Goal: Task Accomplishment & Management: Complete application form

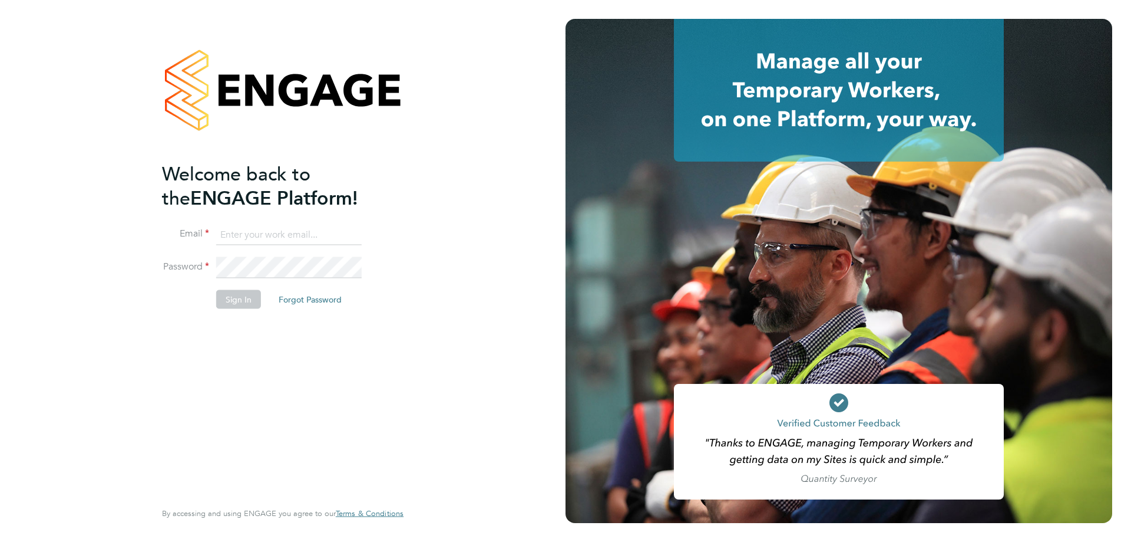
type input "[PERSON_NAME][EMAIL_ADDRESS][DOMAIN_NAME]"
click at [239, 301] on button "Sign In" at bounding box center [238, 299] width 45 height 19
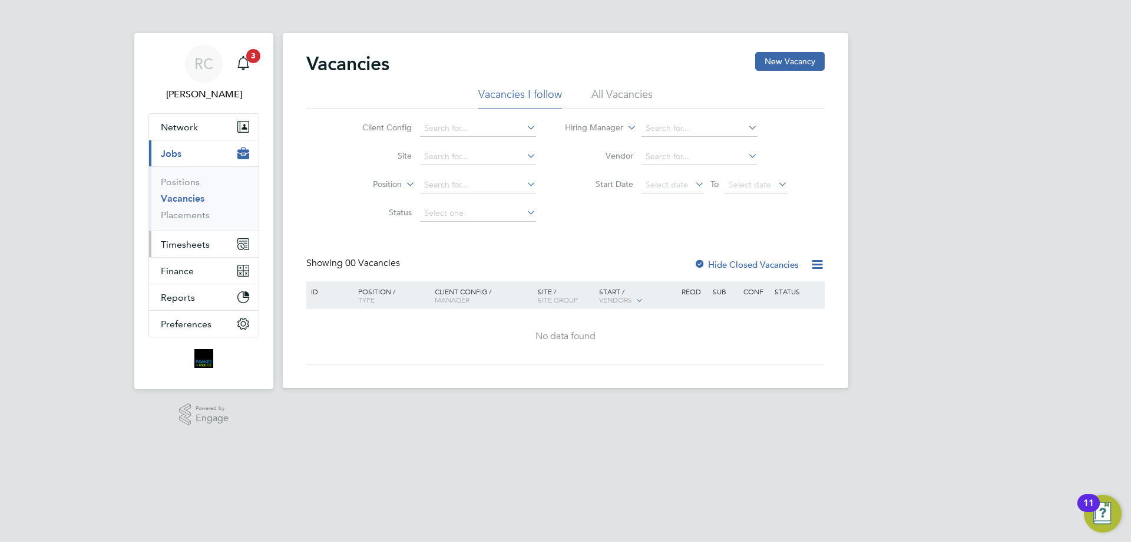
click at [192, 243] on span "Timesheets" at bounding box center [185, 244] width 49 height 11
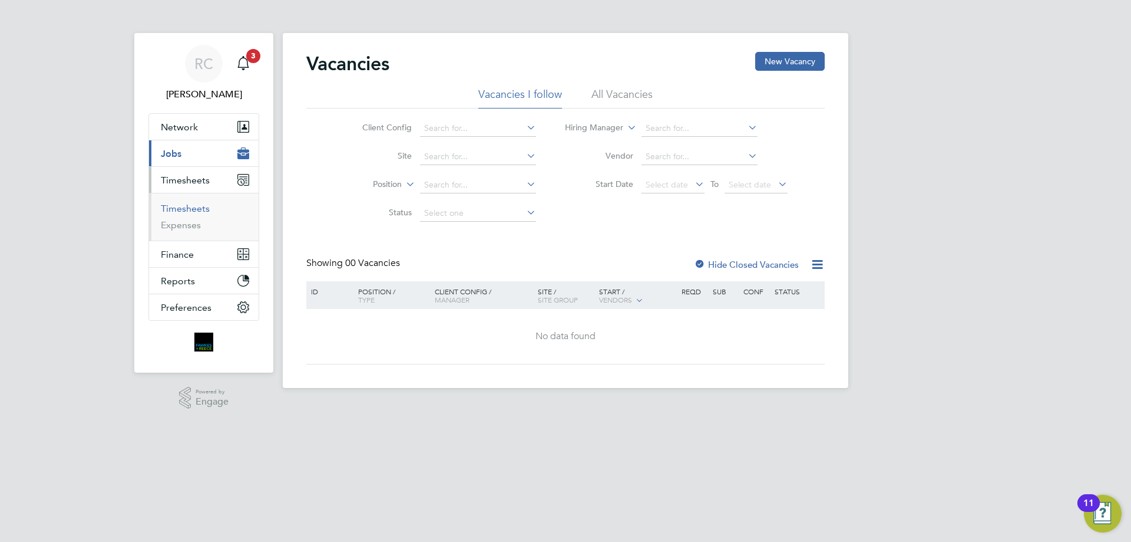
click at [189, 207] on link "Timesheets" at bounding box center [185, 208] width 49 height 11
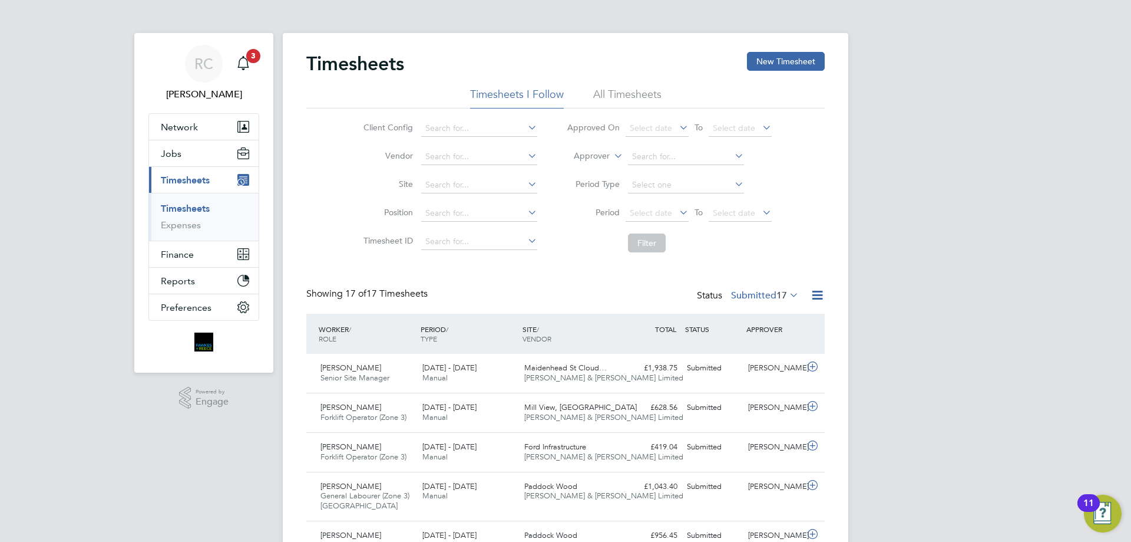
click at [606, 98] on li "All Timesheets" at bounding box center [627, 97] width 68 height 21
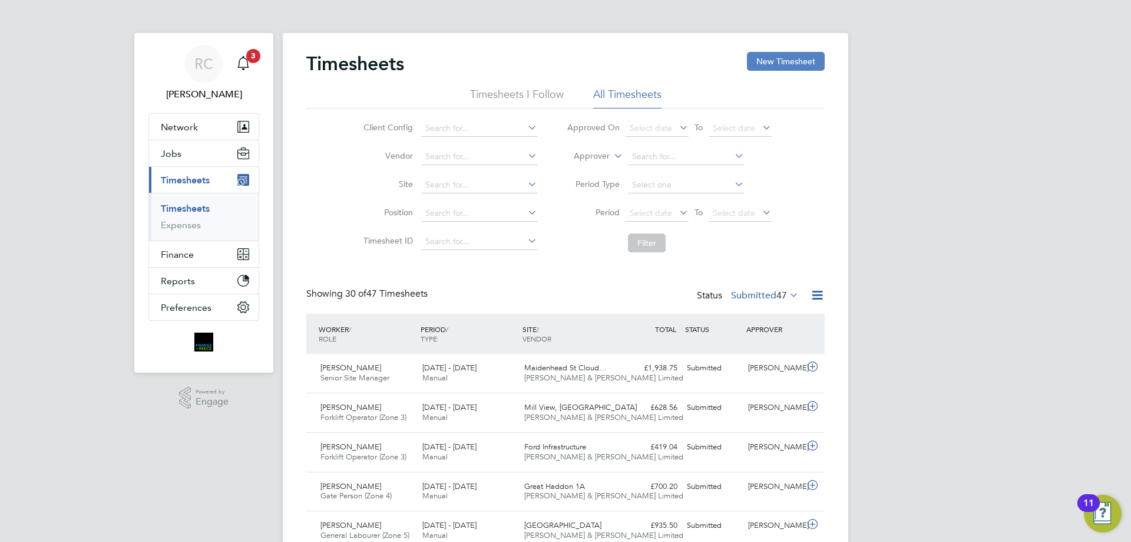
click at [773, 57] on button "New Timesheet" at bounding box center [786, 61] width 78 height 19
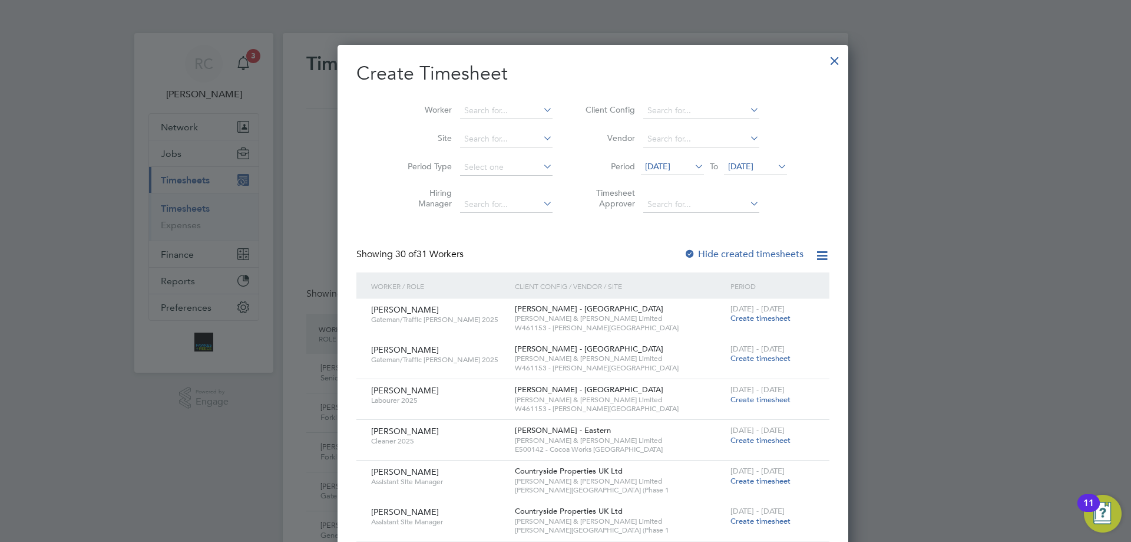
click at [692, 166] on icon at bounding box center [692, 166] width 0 height 16
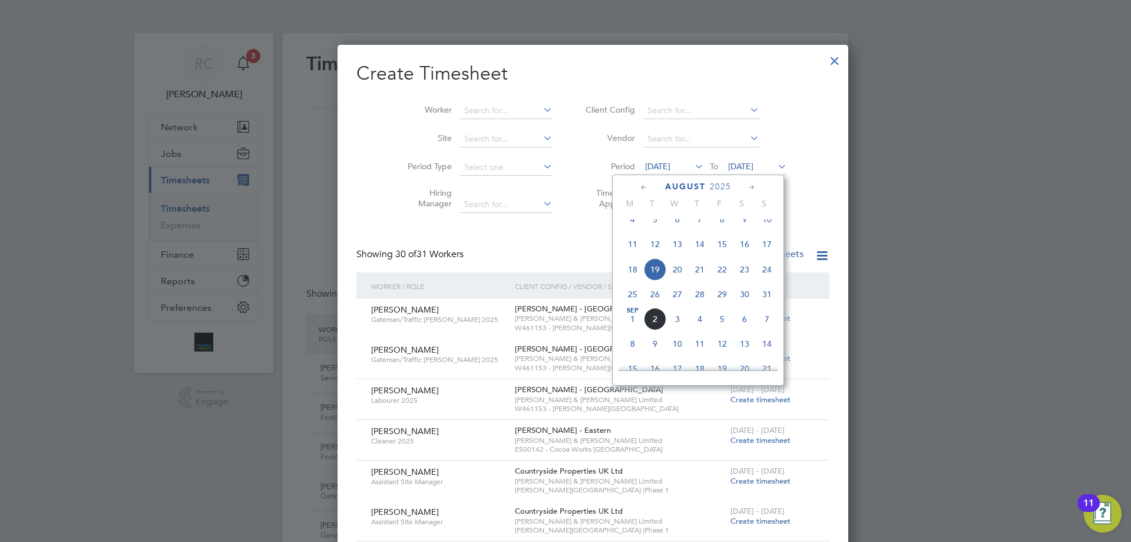
click at [631, 305] on span "25" at bounding box center [633, 294] width 22 height 22
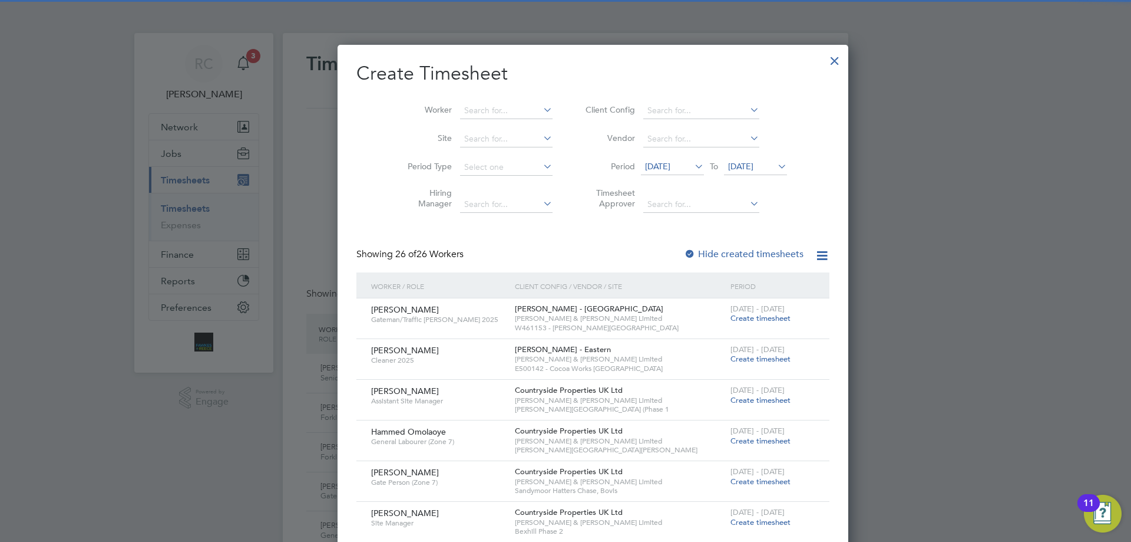
click at [727, 160] on span "[DATE]" at bounding box center [755, 167] width 63 height 16
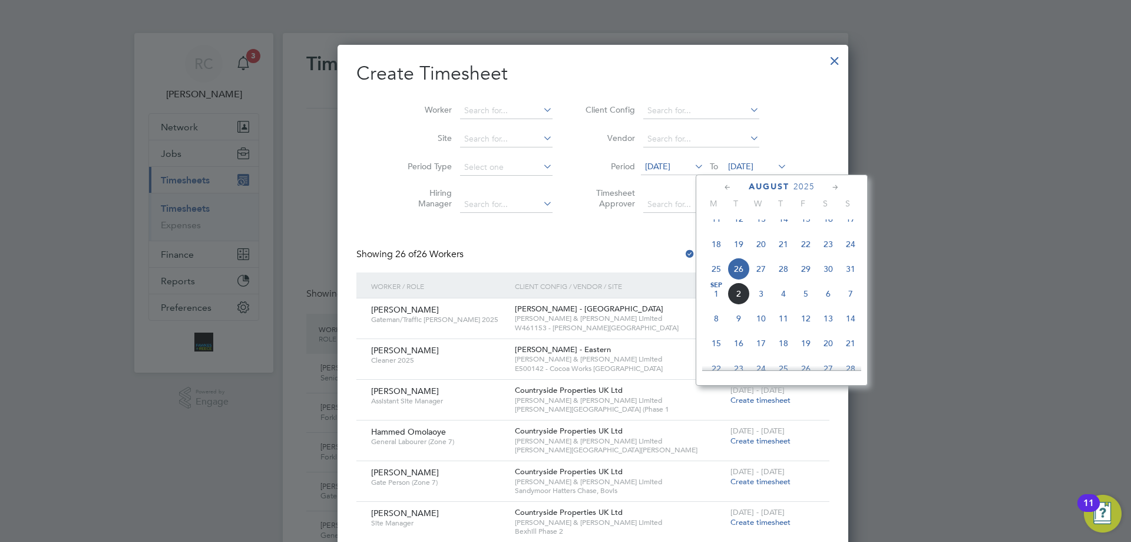
click at [826, 185] on div "[DATE]" at bounding box center [781, 186] width 159 height 11
click at [833, 186] on icon at bounding box center [835, 187] width 11 height 13
click at [733, 184] on icon at bounding box center [727, 187] width 11 height 13
click at [853, 332] on span "31" at bounding box center [851, 320] width 22 height 22
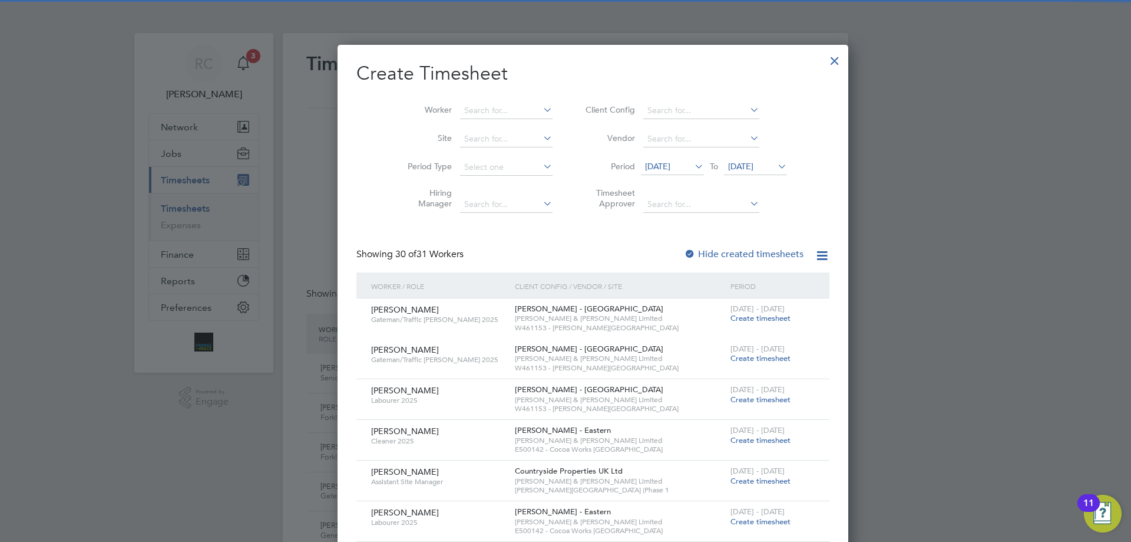
click at [684, 252] on div at bounding box center [690, 255] width 12 height 12
click at [460, 108] on input at bounding box center [506, 111] width 93 height 16
type input "[PERSON_NAME]"
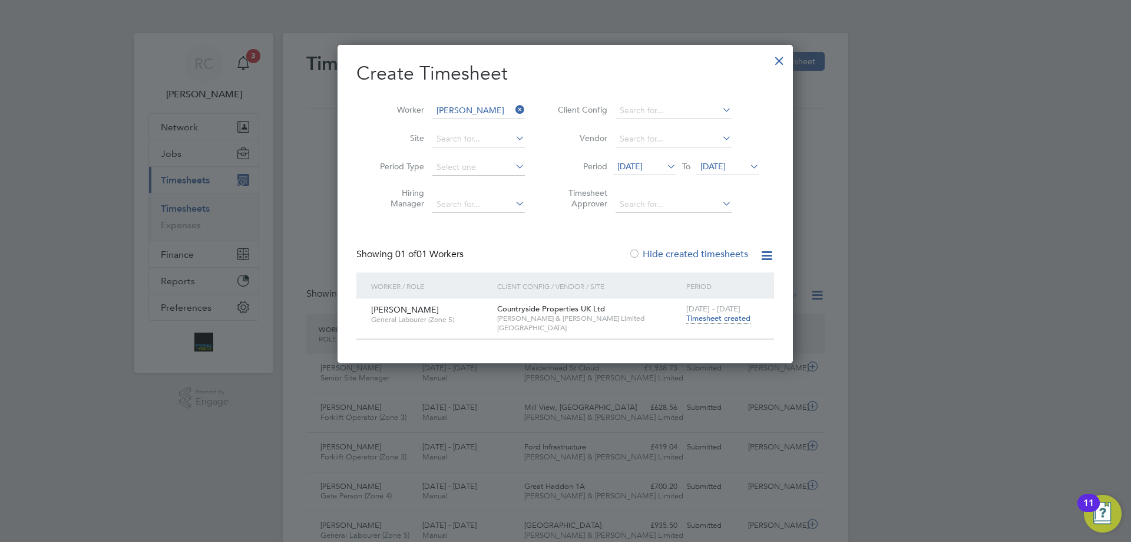
click at [731, 320] on span "Timesheet created" at bounding box center [718, 318] width 64 height 11
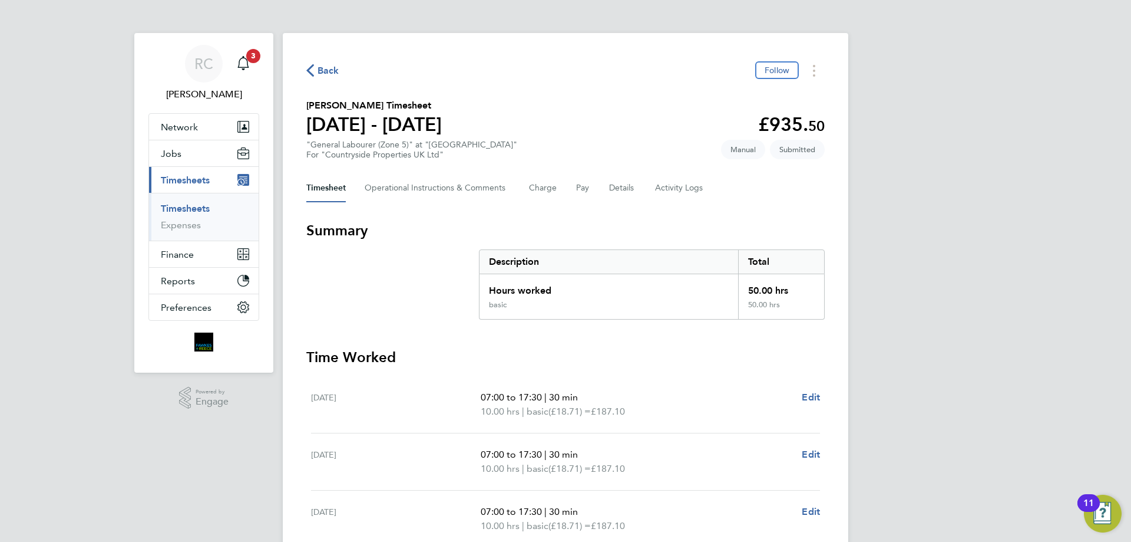
drag, startPoint x: 174, startPoint y: 205, endPoint x: 483, endPoint y: 105, distance: 324.4
click at [174, 204] on link "Timesheets" at bounding box center [185, 208] width 49 height 11
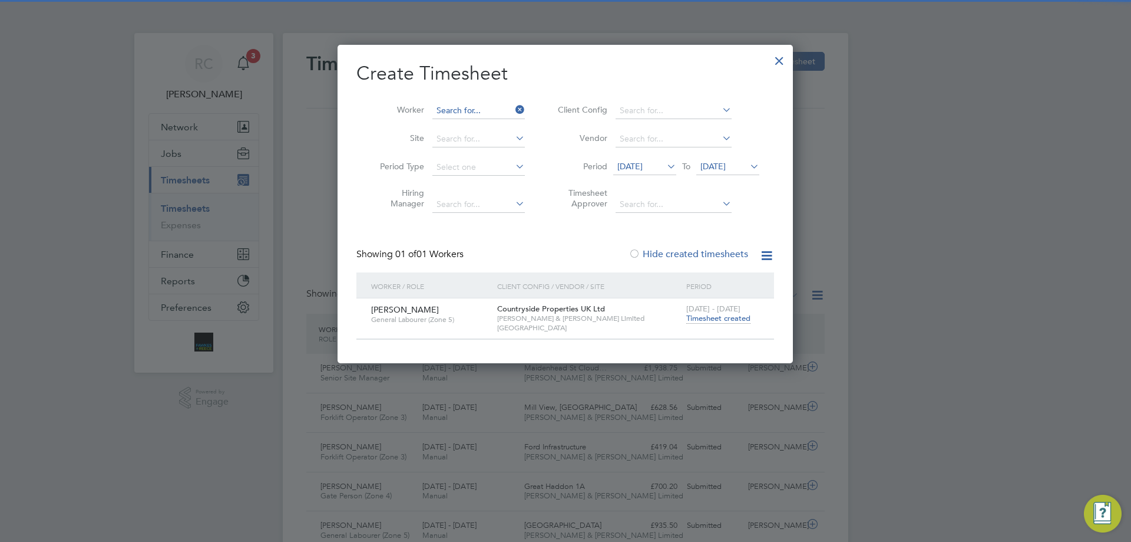
click at [484, 109] on input at bounding box center [479, 111] width 93 height 16
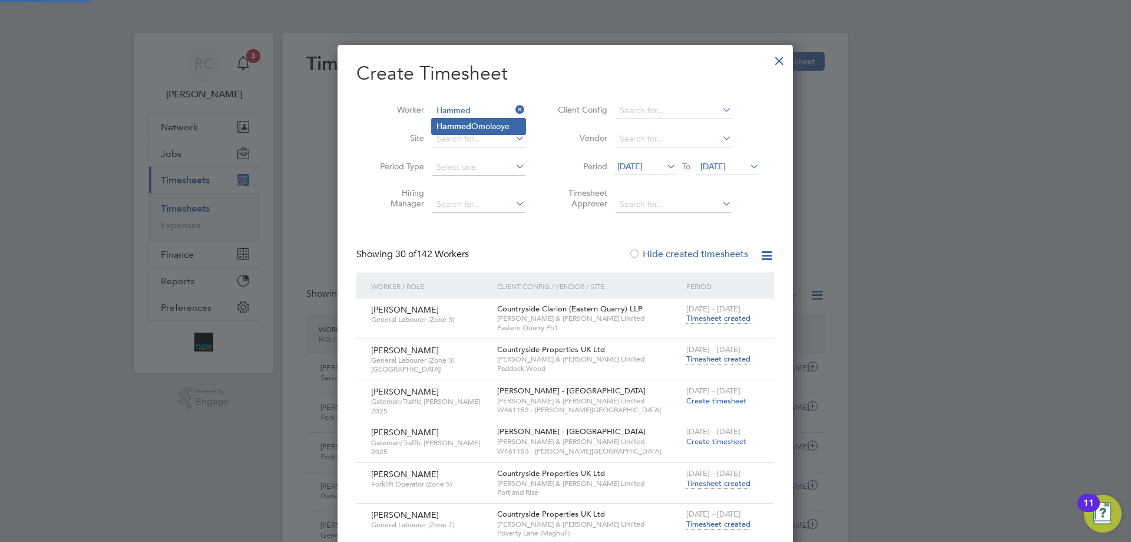
click at [483, 121] on li "Hammed Omolaoye" at bounding box center [479, 126] width 94 height 16
type input "Hammed Omolaoye"
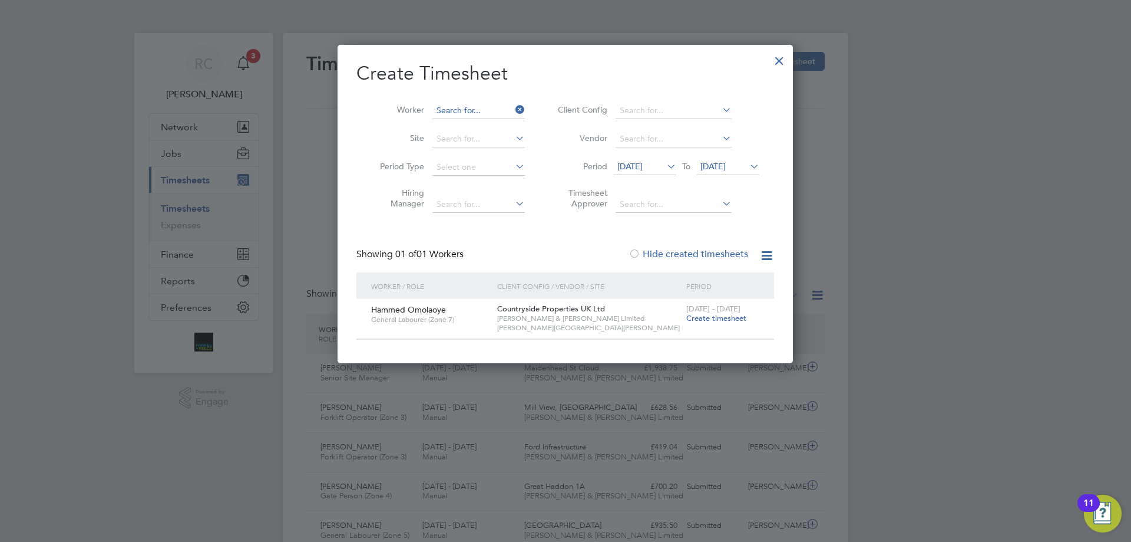
click at [461, 106] on input at bounding box center [479, 111] width 93 height 16
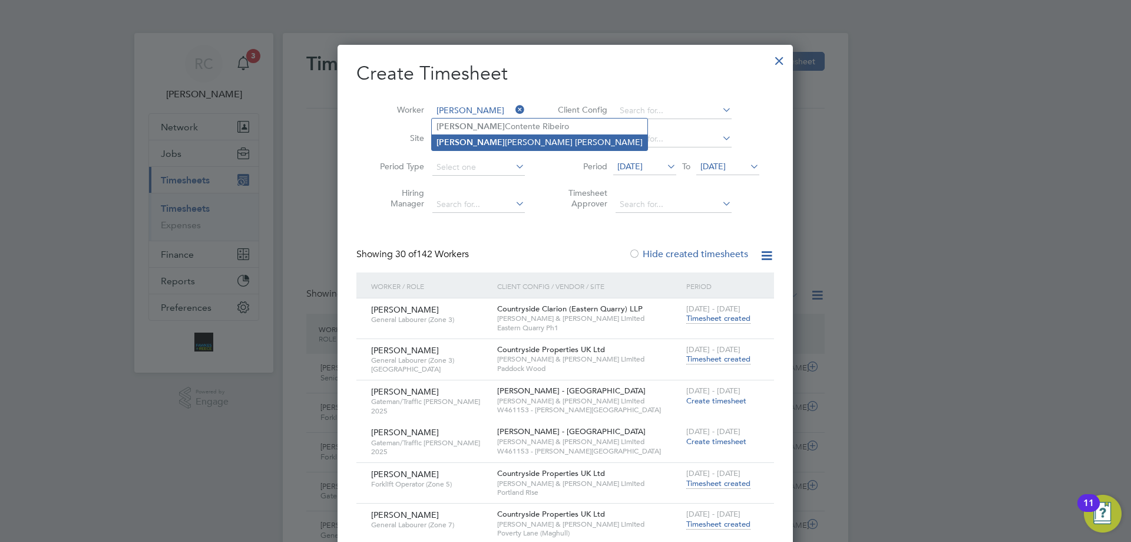
click at [473, 137] on li "[PERSON_NAME] [PERSON_NAME] [PERSON_NAME]" at bounding box center [540, 142] width 216 height 16
type input "[PERSON_NAME] [PERSON_NAME] [PERSON_NAME]"
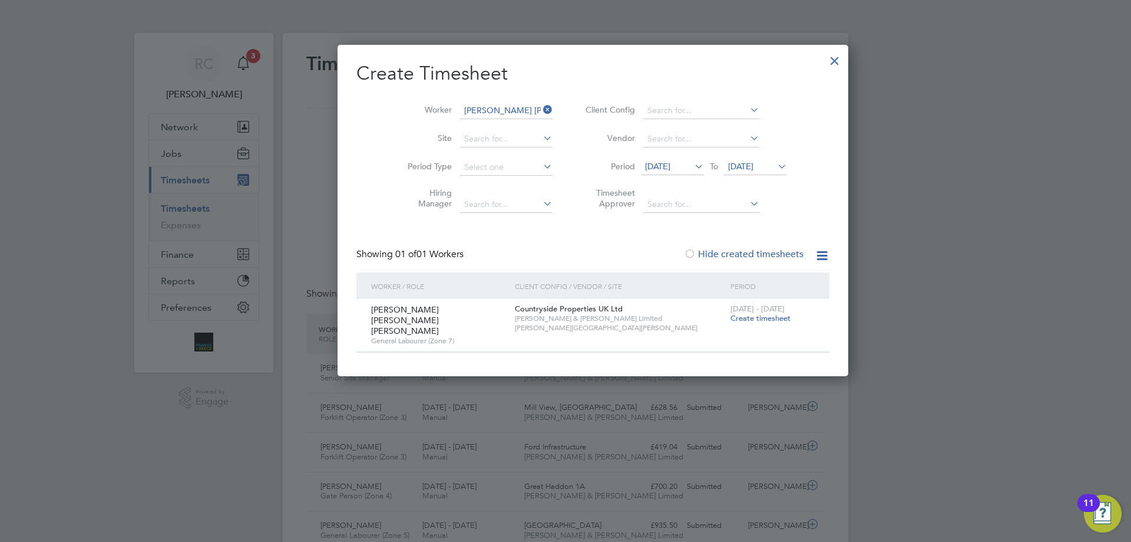
click at [731, 315] on span "Create timesheet" at bounding box center [761, 318] width 60 height 10
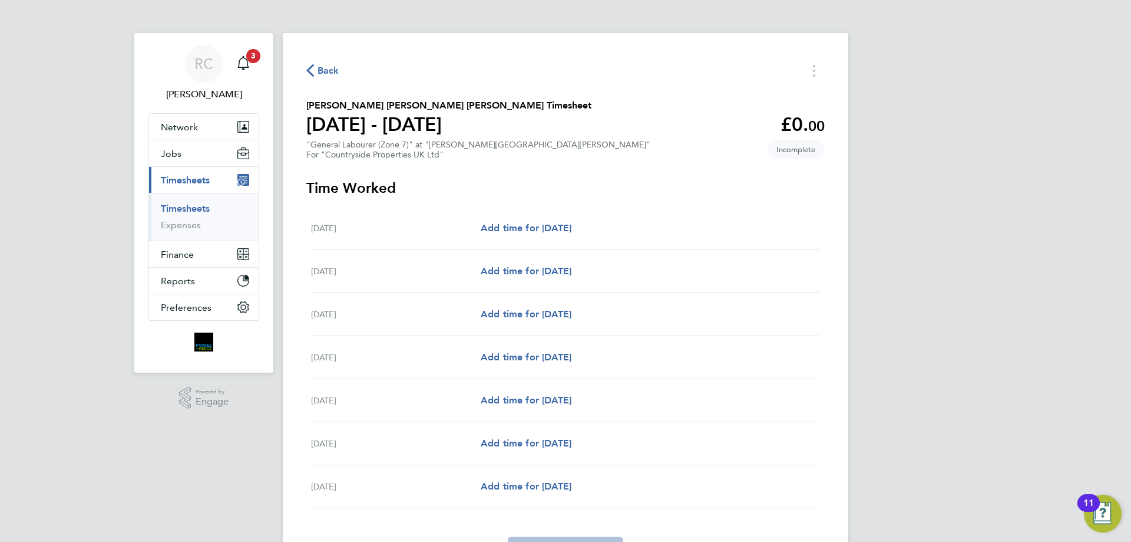
click at [196, 209] on link "Timesheets" at bounding box center [185, 208] width 49 height 11
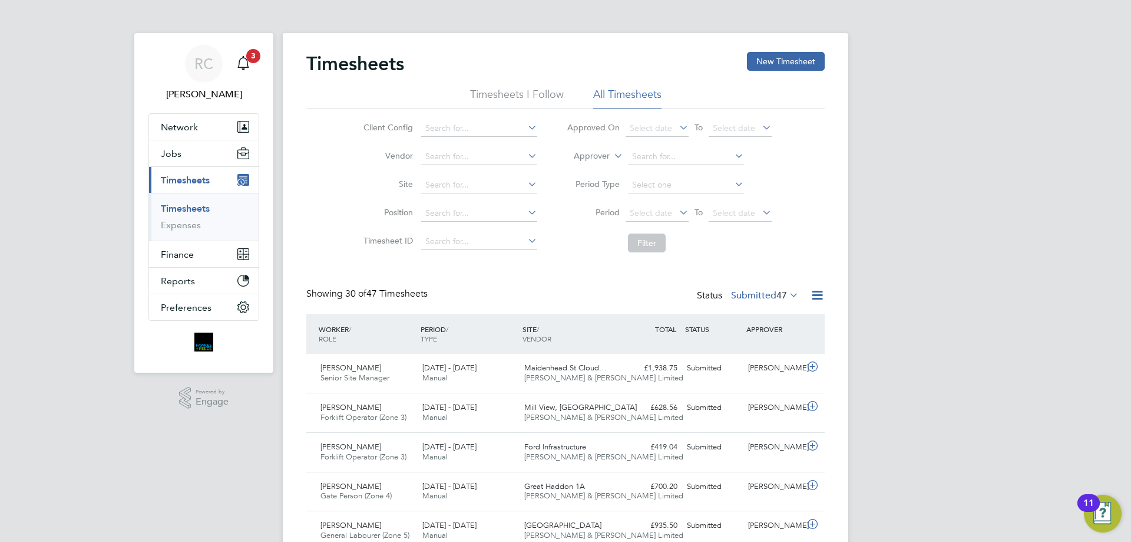
click at [185, 210] on link "Timesheets" at bounding box center [185, 208] width 49 height 11
click at [767, 58] on button "New Timesheet" at bounding box center [786, 61] width 78 height 19
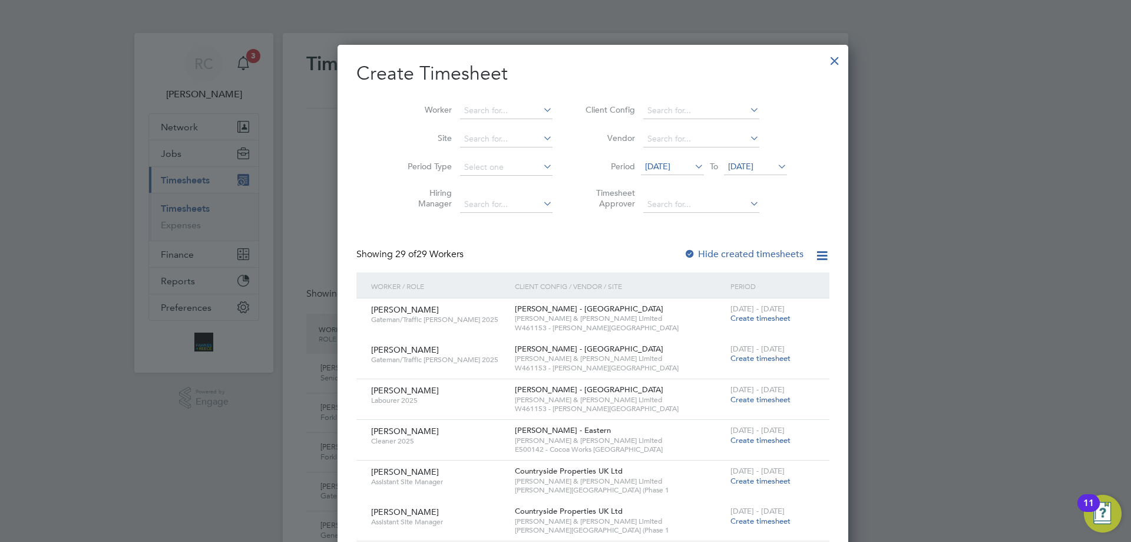
click at [741, 164] on span "[DATE]" at bounding box center [740, 166] width 25 height 11
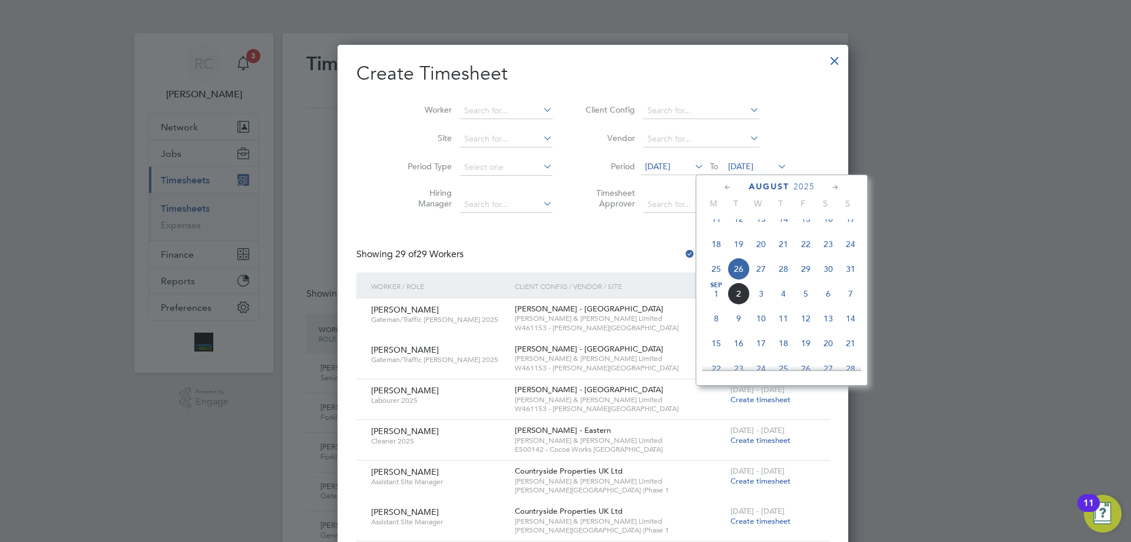
drag, startPoint x: 849, startPoint y: 281, endPoint x: 827, endPoint y: 269, distance: 25.6
click at [849, 280] on span "31" at bounding box center [851, 269] width 22 height 22
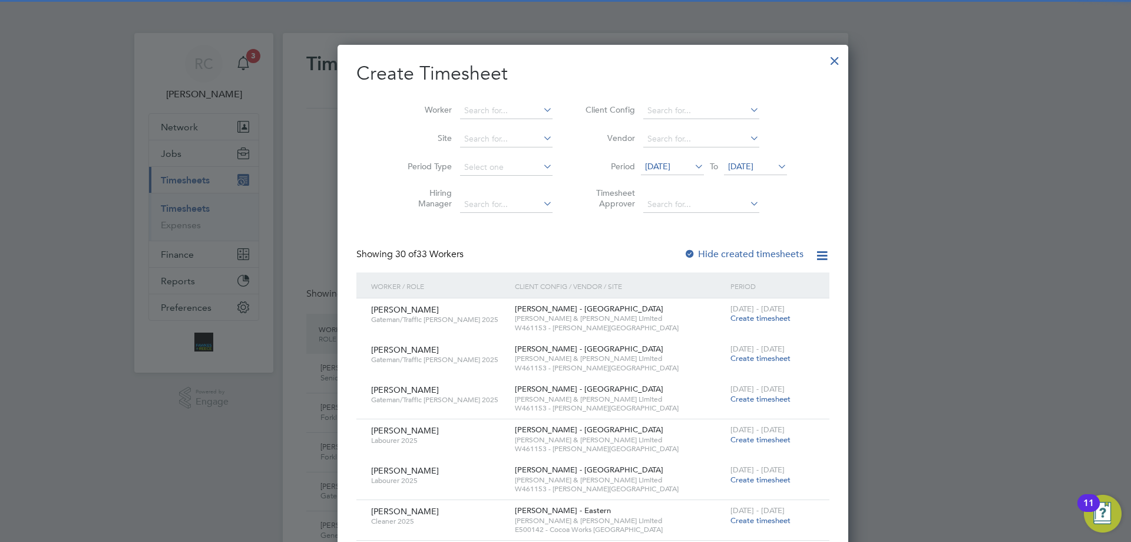
click at [684, 251] on div at bounding box center [690, 255] width 12 height 12
click at [460, 111] on input at bounding box center [506, 111] width 93 height 16
click at [461, 124] on li "Zie [PERSON_NAME]" at bounding box center [481, 126] width 99 height 16
type input "[PERSON_NAME]"
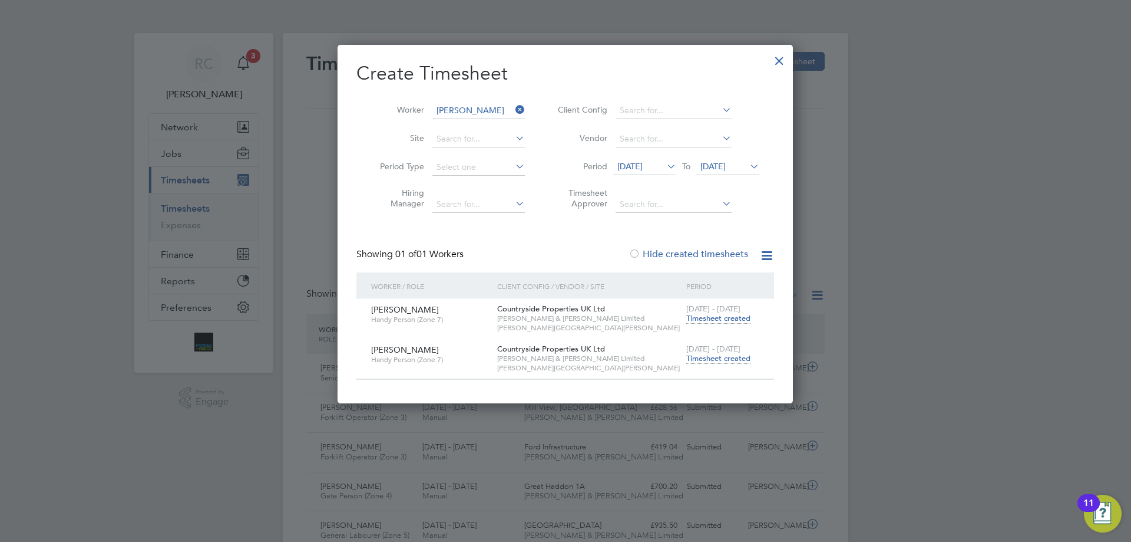
click at [726, 355] on span "Timesheet created" at bounding box center [718, 358] width 64 height 11
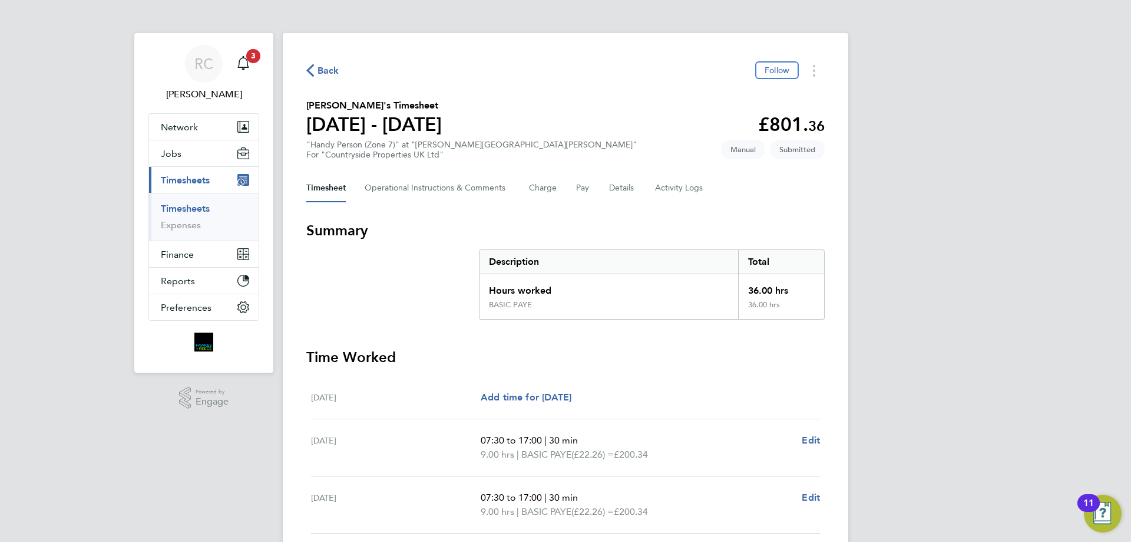
click at [183, 207] on link "Timesheets" at bounding box center [185, 208] width 49 height 11
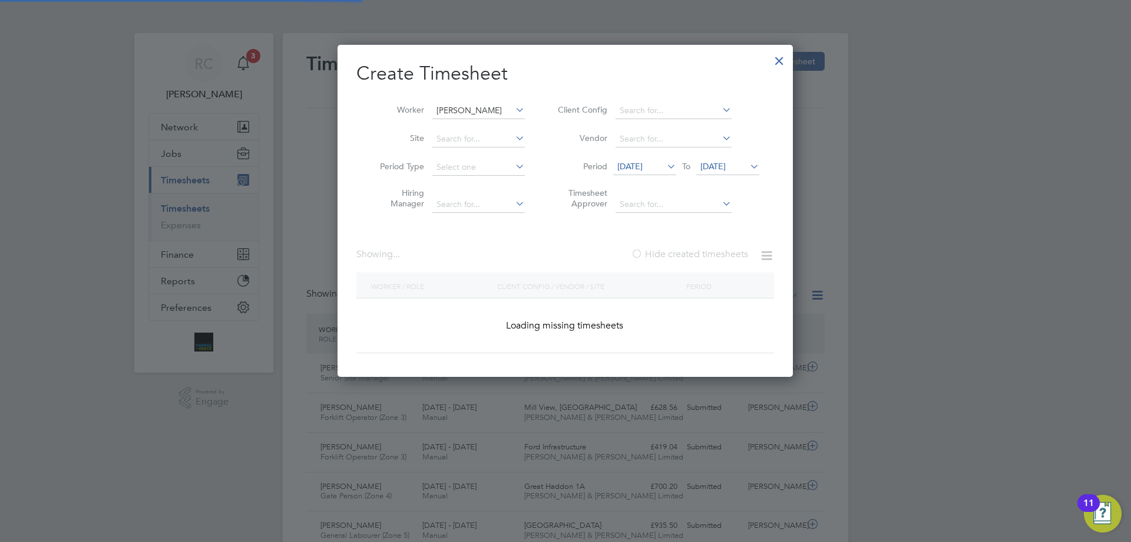
click at [457, 114] on input "[PERSON_NAME]" at bounding box center [479, 111] width 93 height 16
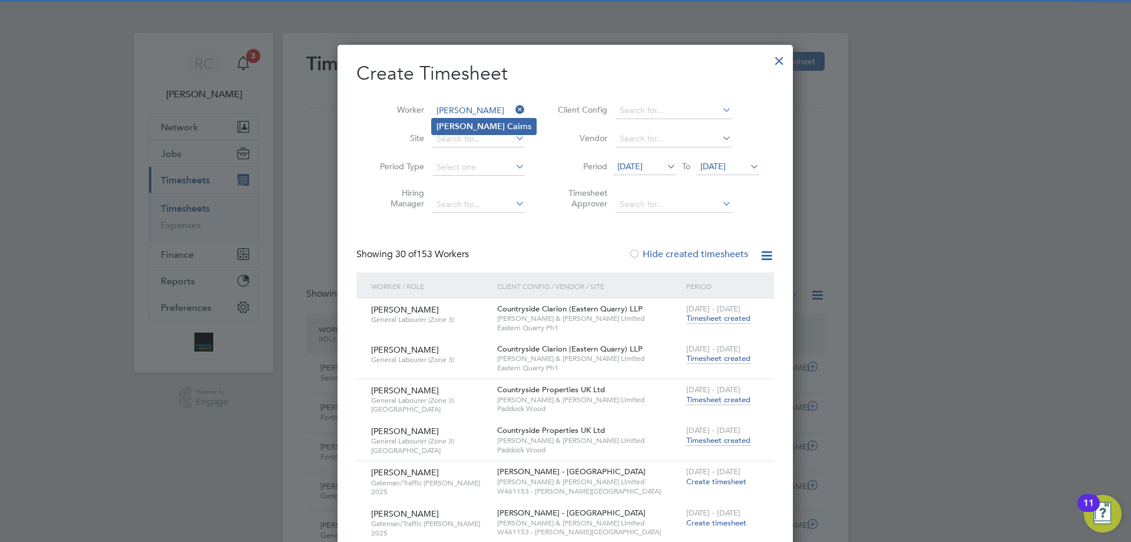
click at [507, 123] on b "Cair" at bounding box center [515, 126] width 16 height 10
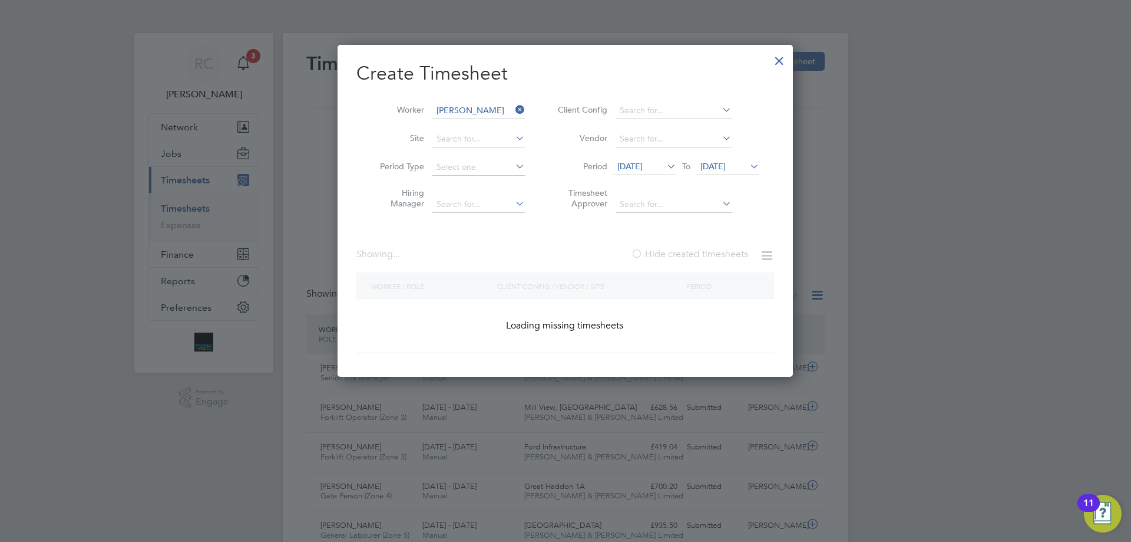
type input "[PERSON_NAME]"
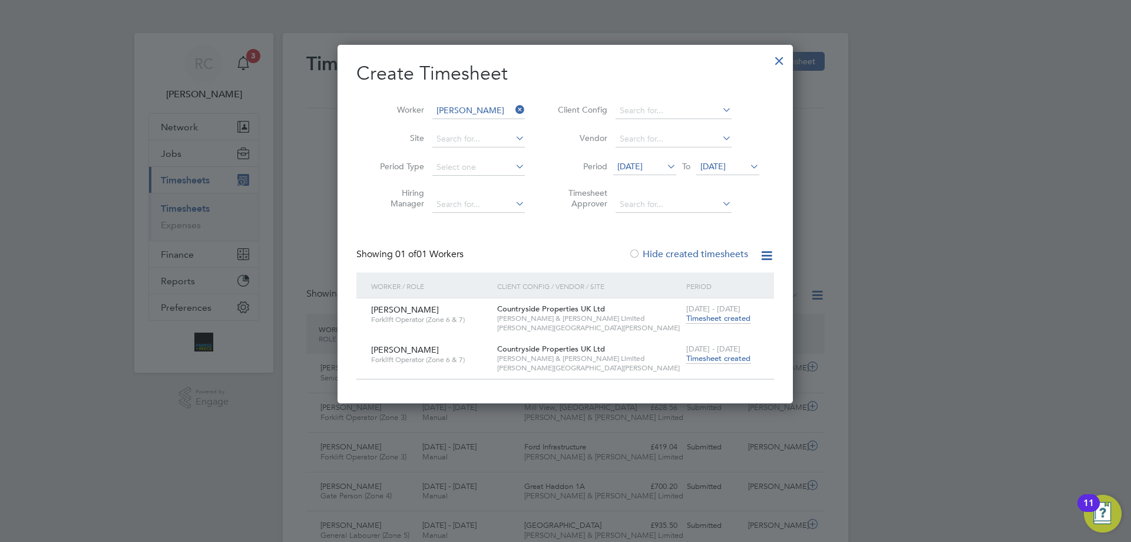
click at [734, 355] on span "Timesheet created" at bounding box center [718, 358] width 64 height 11
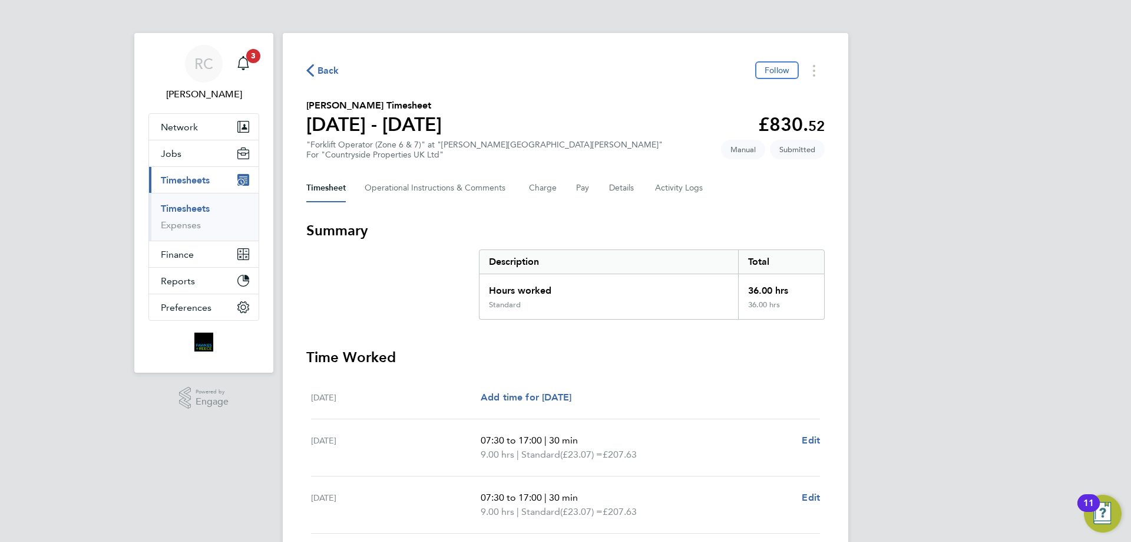
click at [189, 202] on ul "Timesheets Expenses" at bounding box center [204, 217] width 110 height 48
click at [185, 207] on link "Timesheets" at bounding box center [185, 208] width 49 height 11
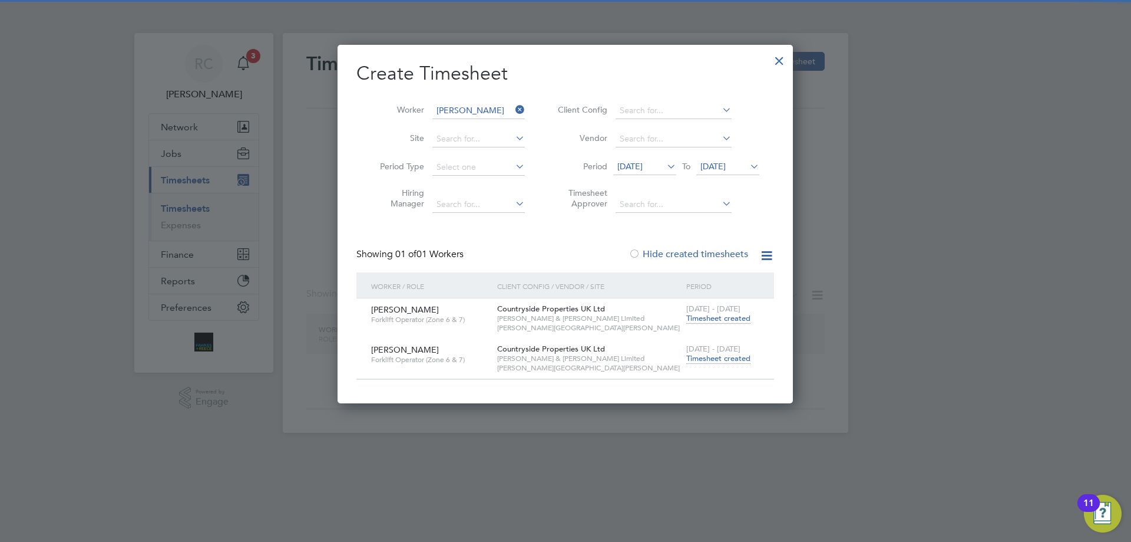
click at [455, 100] on li "Worker [PERSON_NAME]" at bounding box center [448, 111] width 183 height 28
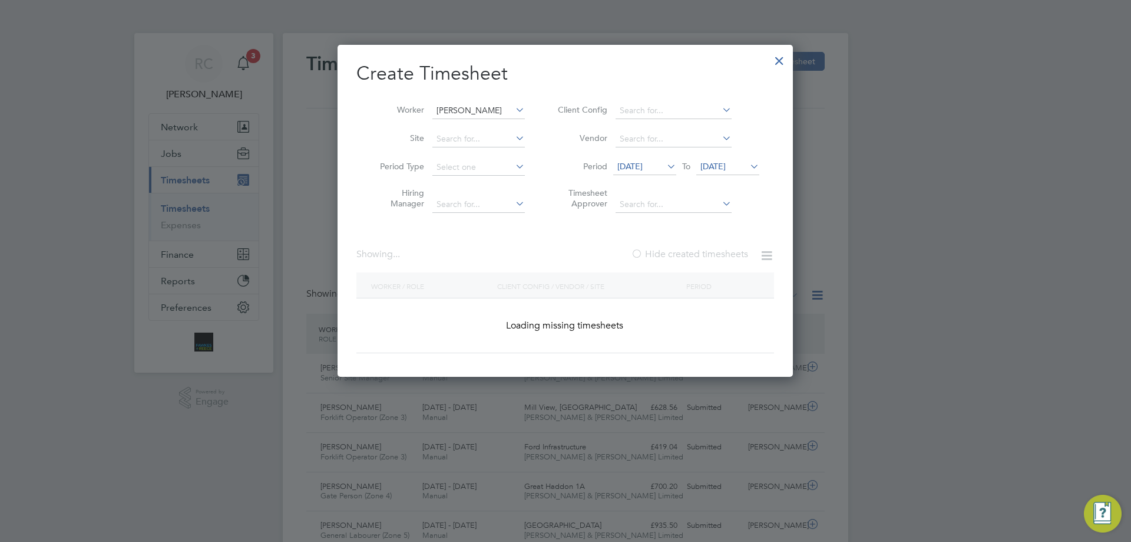
click at [457, 105] on input "[PERSON_NAME]" at bounding box center [479, 111] width 93 height 16
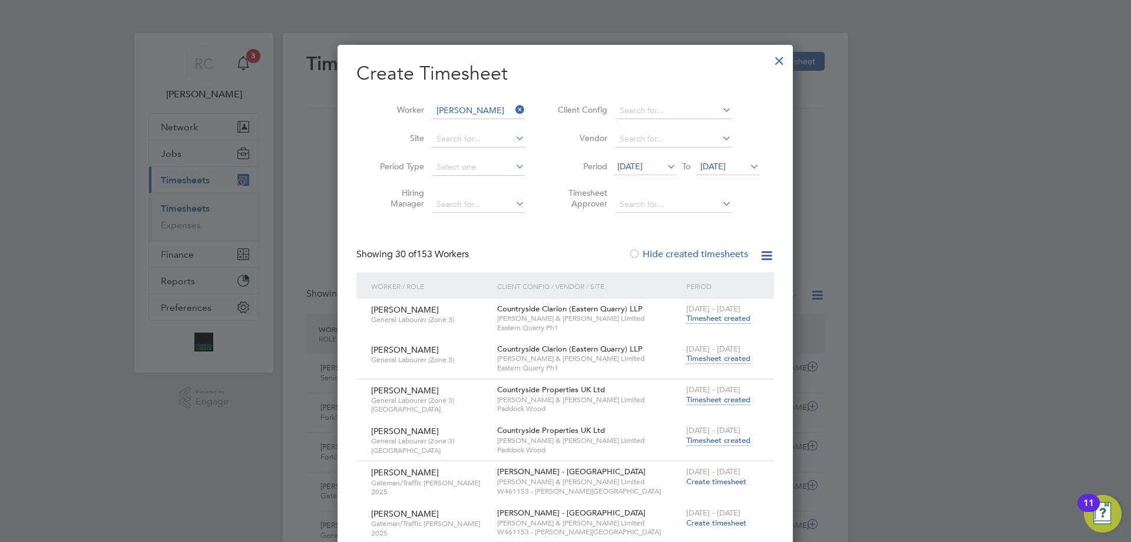
click at [460, 144] on li "[PERSON_NAME]" at bounding box center [508, 142] width 152 height 16
type input "[PERSON_NAME]"
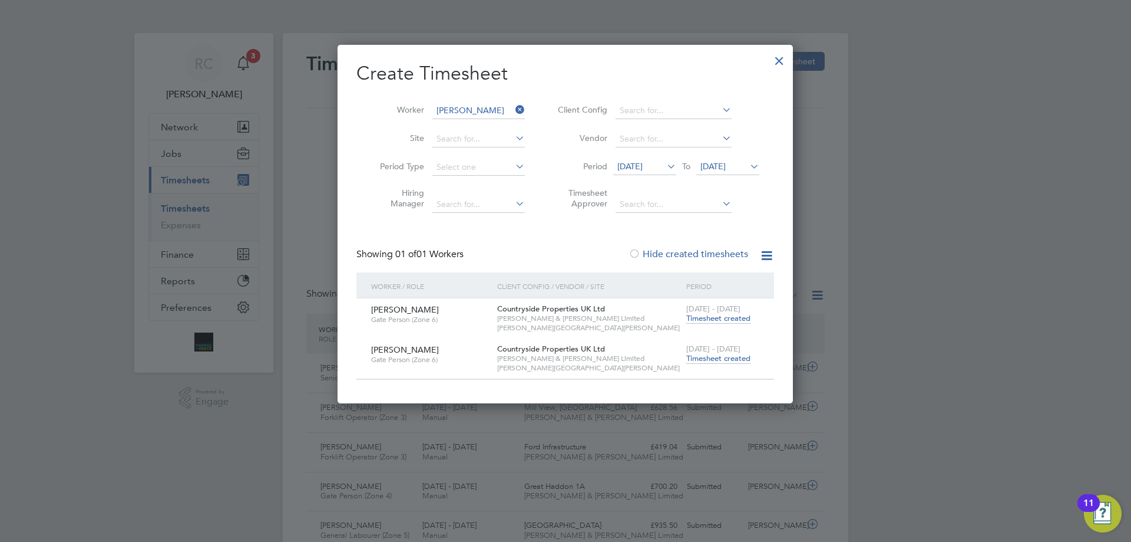
click at [716, 359] on span "Timesheet created" at bounding box center [718, 358] width 64 height 11
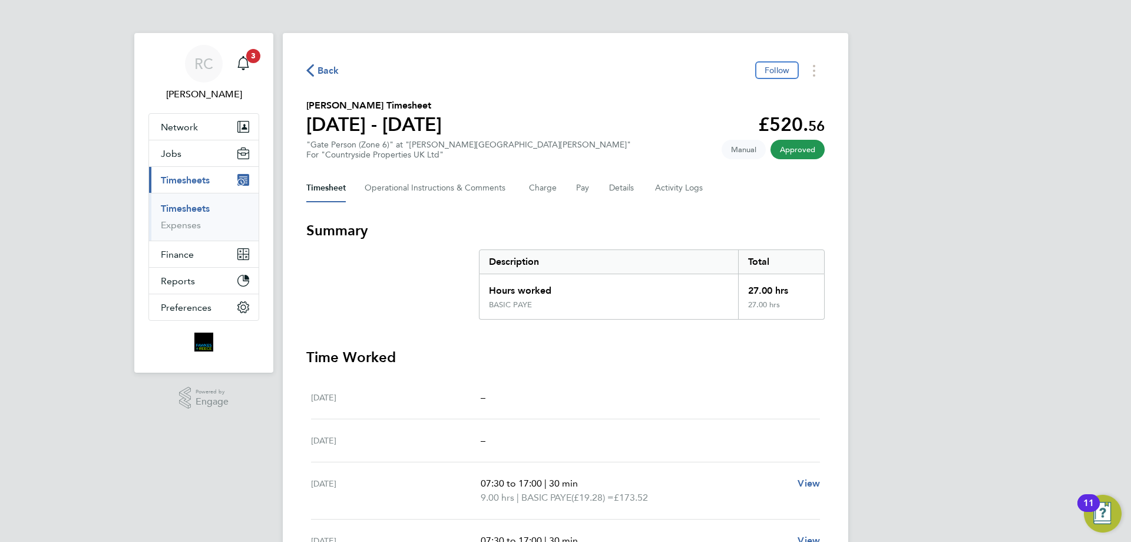
drag, startPoint x: 179, startPoint y: 209, endPoint x: 466, endPoint y: 102, distance: 306.4
click at [179, 209] on link "Timesheets" at bounding box center [185, 208] width 49 height 11
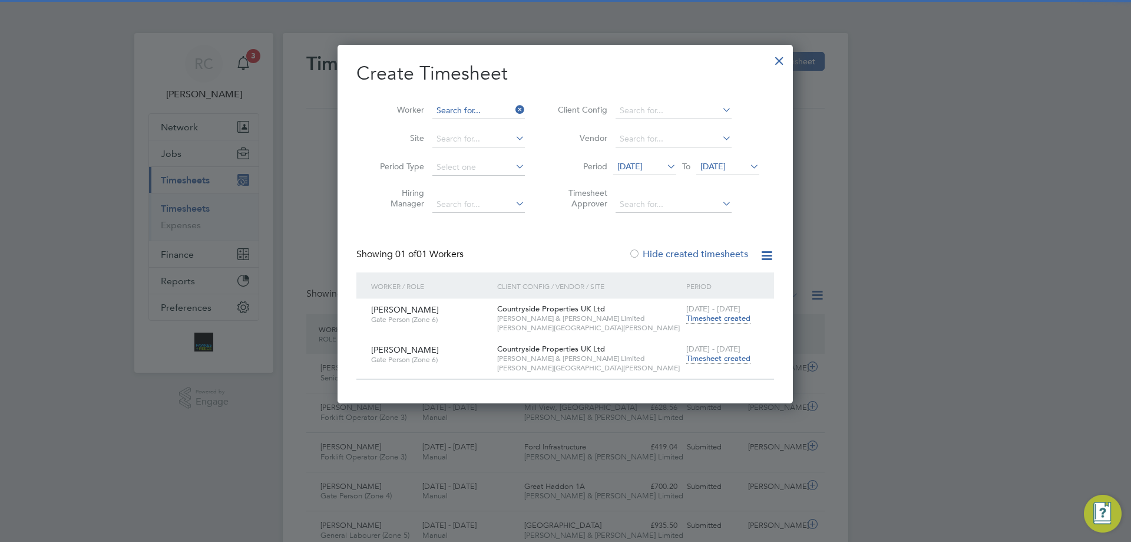
click at [450, 108] on input at bounding box center [479, 111] width 93 height 16
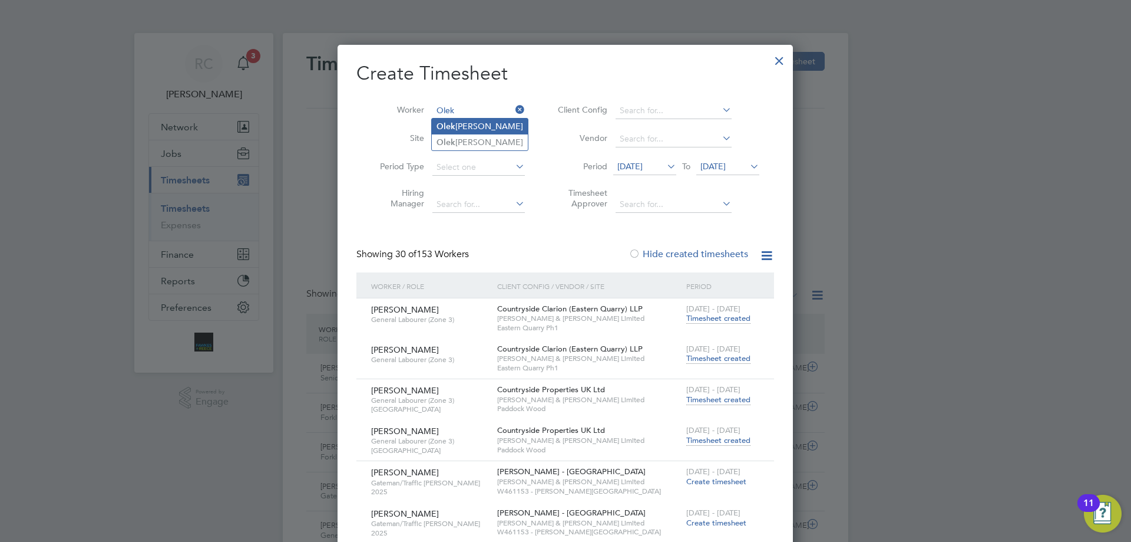
click at [465, 121] on li "Olek [PERSON_NAME]" at bounding box center [480, 126] width 96 height 16
type input "[PERSON_NAME]"
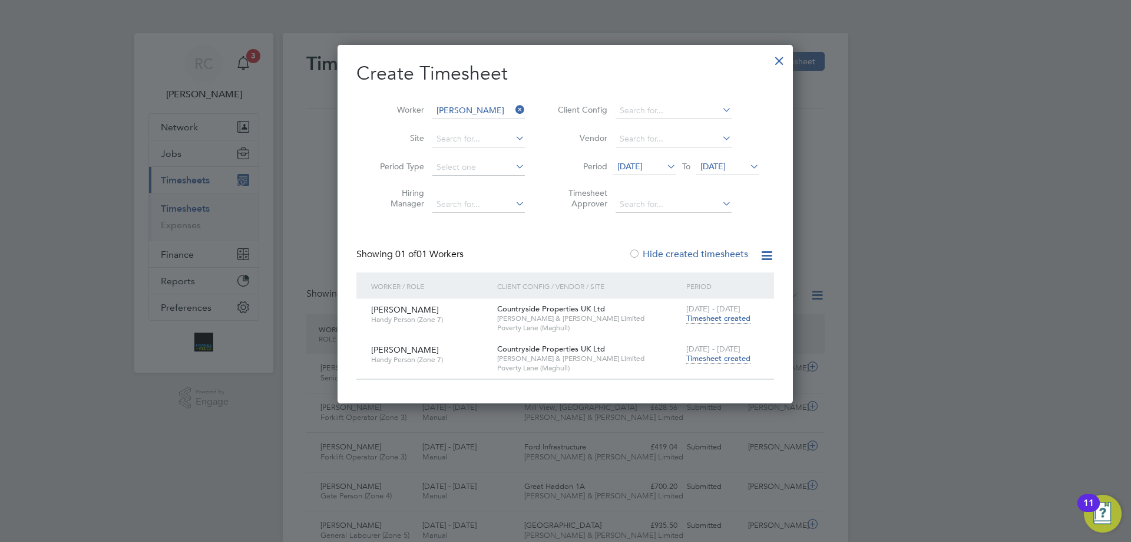
click at [728, 358] on span "Timesheet created" at bounding box center [718, 358] width 64 height 11
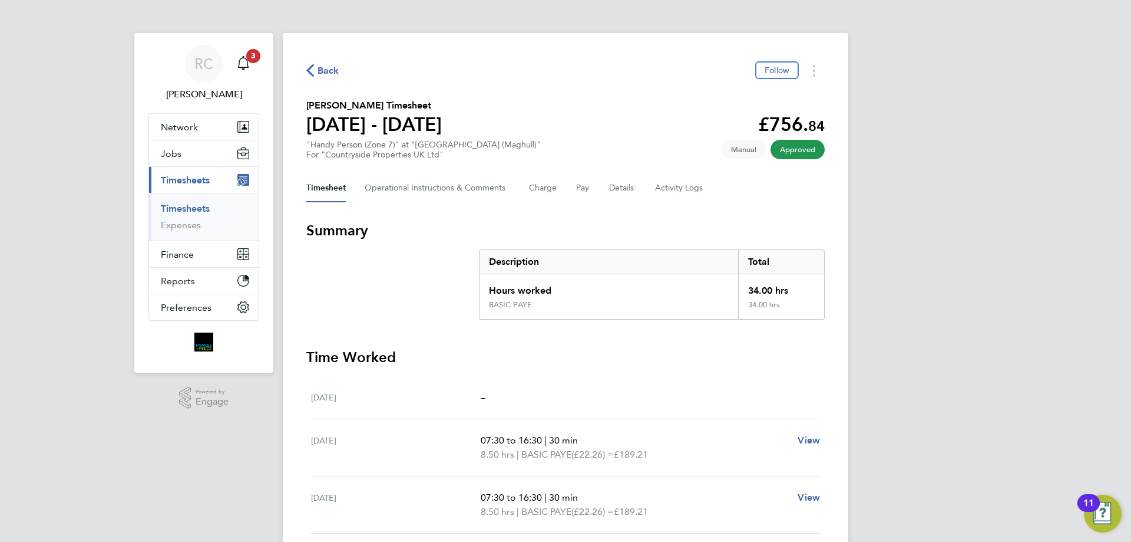
click at [189, 206] on link "Timesheets" at bounding box center [185, 208] width 49 height 11
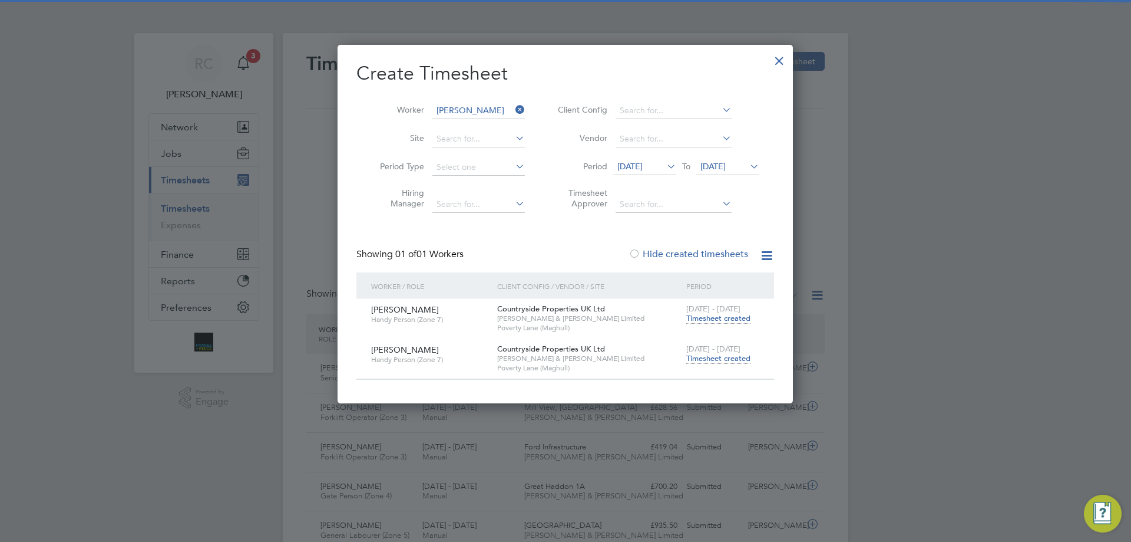
click at [461, 101] on li "Worker [PERSON_NAME]" at bounding box center [448, 111] width 183 height 28
click at [463, 105] on input at bounding box center [479, 111] width 93 height 16
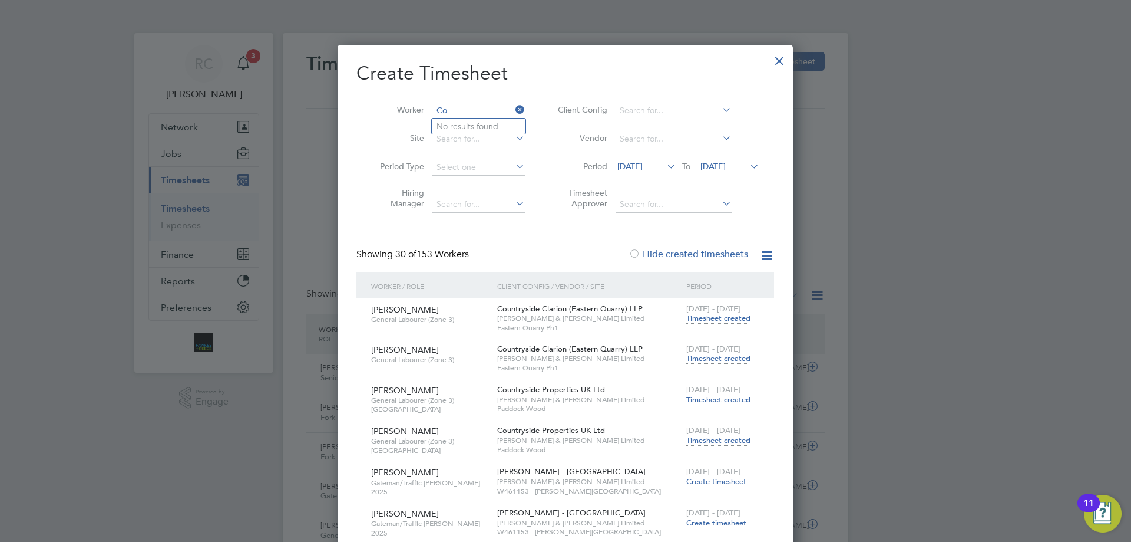
type input "C"
click at [504, 124] on b "Munk" at bounding box center [515, 126] width 22 height 10
type input "[PERSON_NAME]"
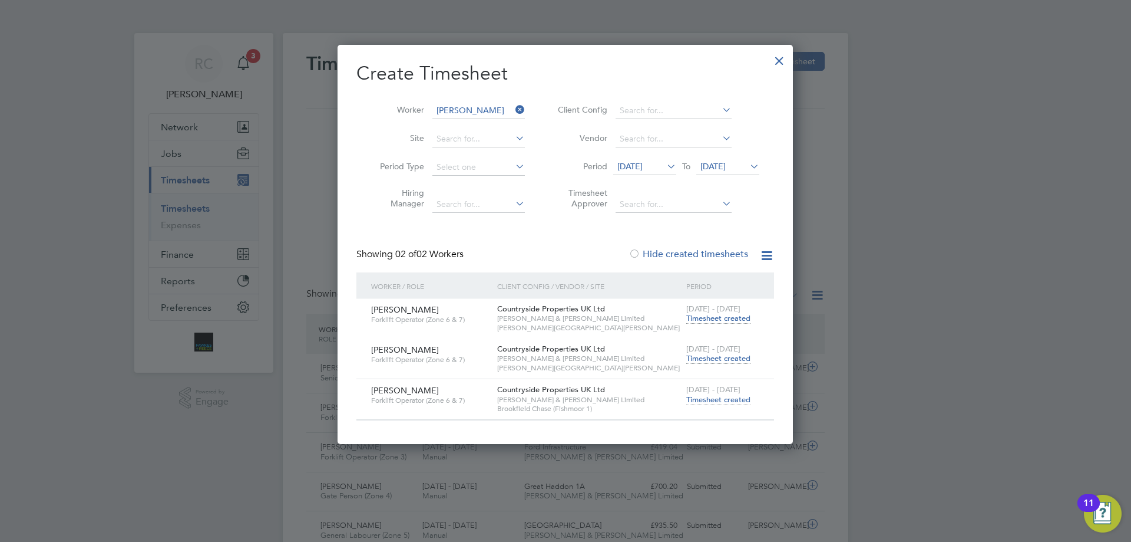
click at [726, 358] on span "Timesheet created" at bounding box center [718, 358] width 64 height 11
click at [723, 399] on span "Timesheet created" at bounding box center [718, 399] width 64 height 11
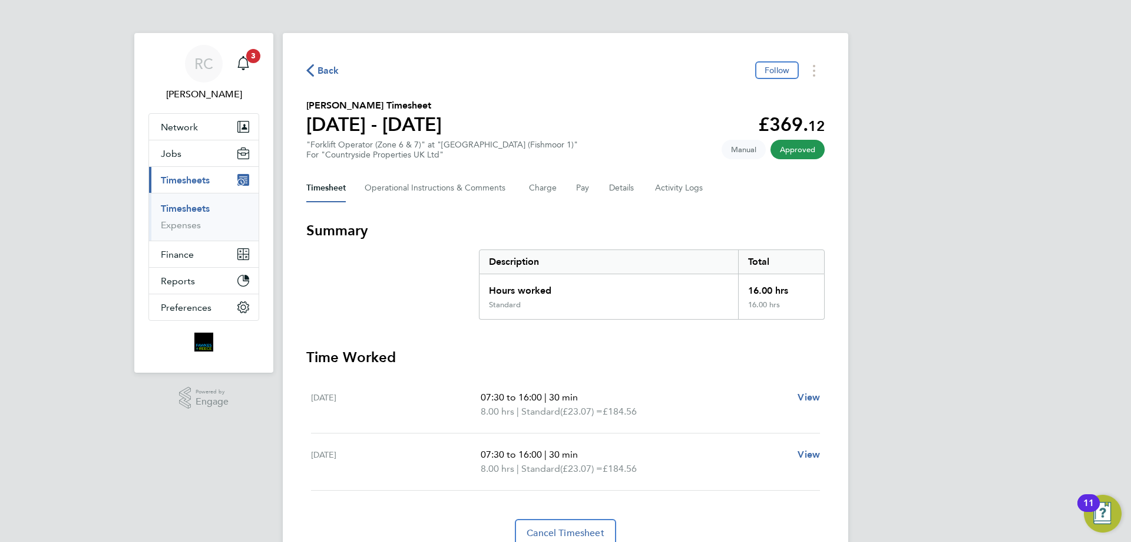
click at [189, 204] on link "Timesheets" at bounding box center [185, 208] width 49 height 11
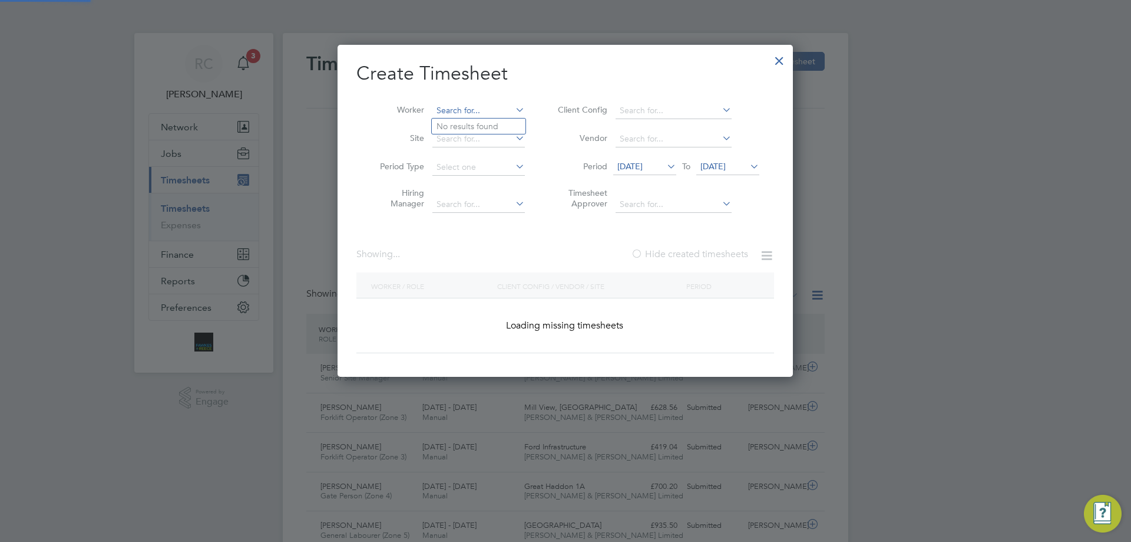
click at [478, 103] on input at bounding box center [479, 111] width 93 height 16
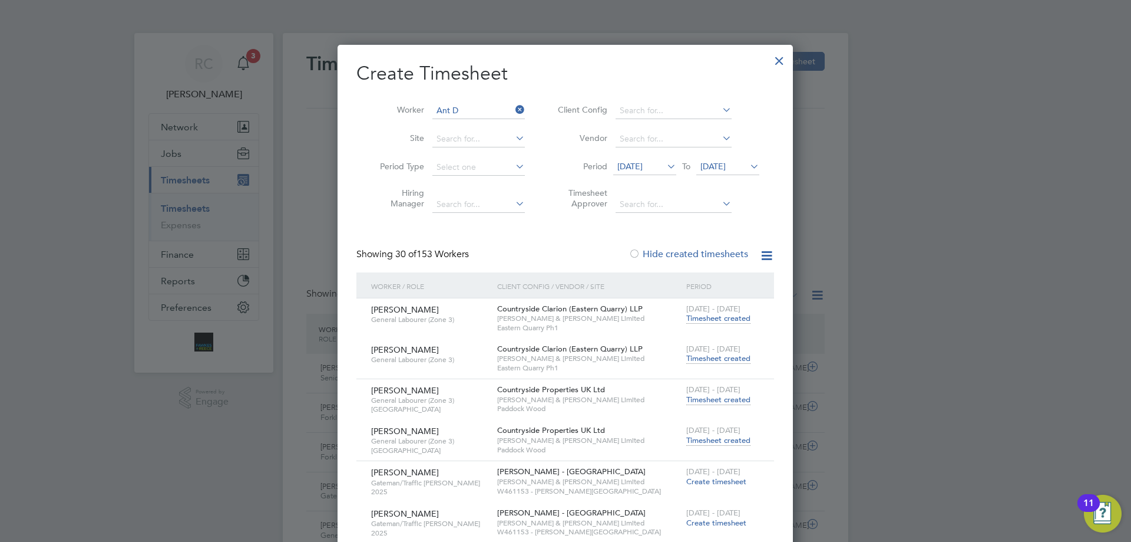
click at [458, 170] on b "D" at bounding box center [456, 175] width 6 height 10
type input "Ant Dickin"
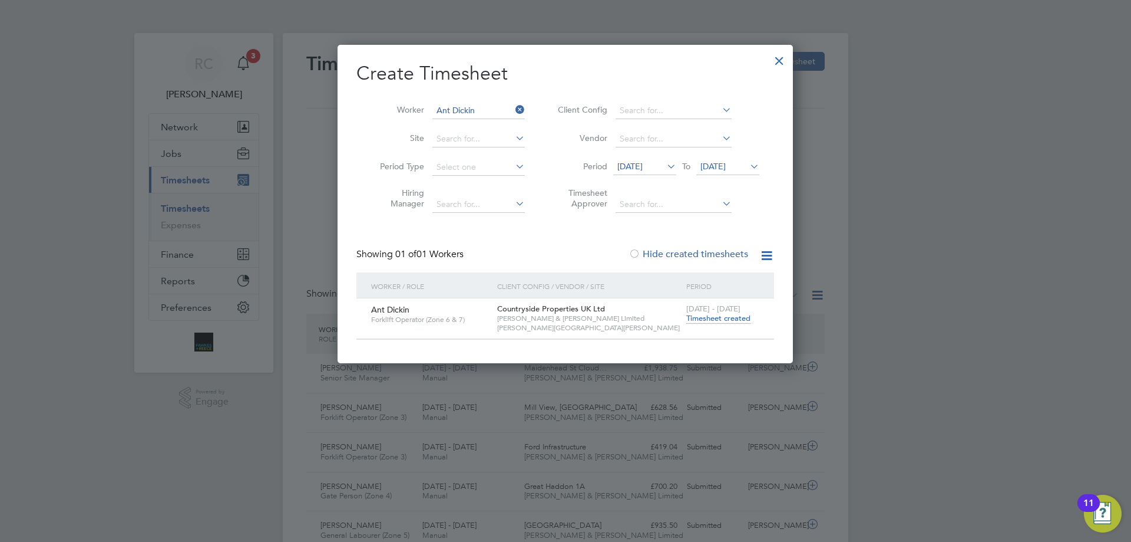
click at [725, 314] on span "Timesheet created" at bounding box center [718, 318] width 64 height 11
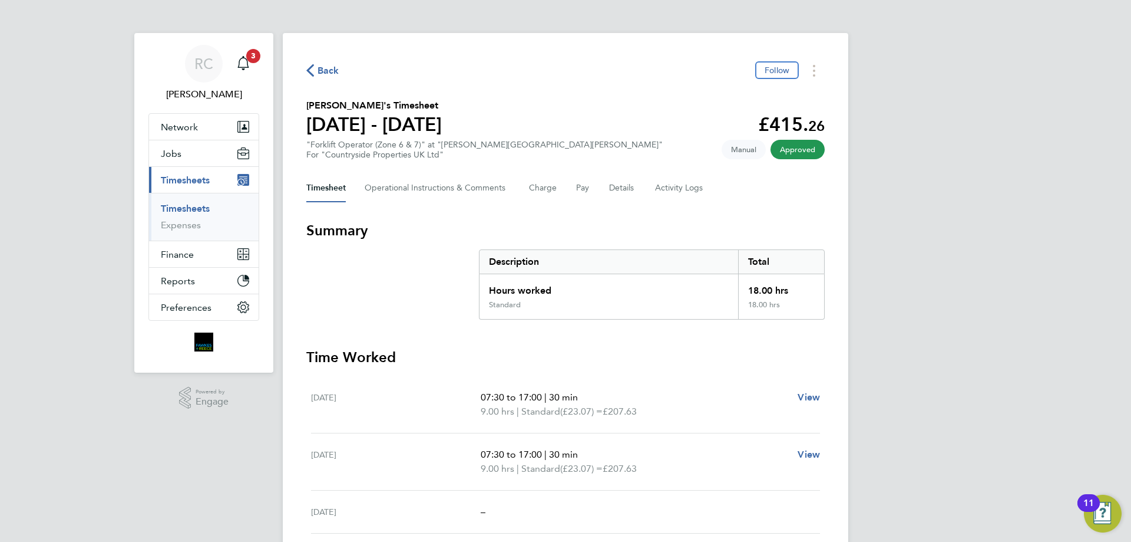
click at [200, 211] on link "Timesheets" at bounding box center [185, 208] width 49 height 11
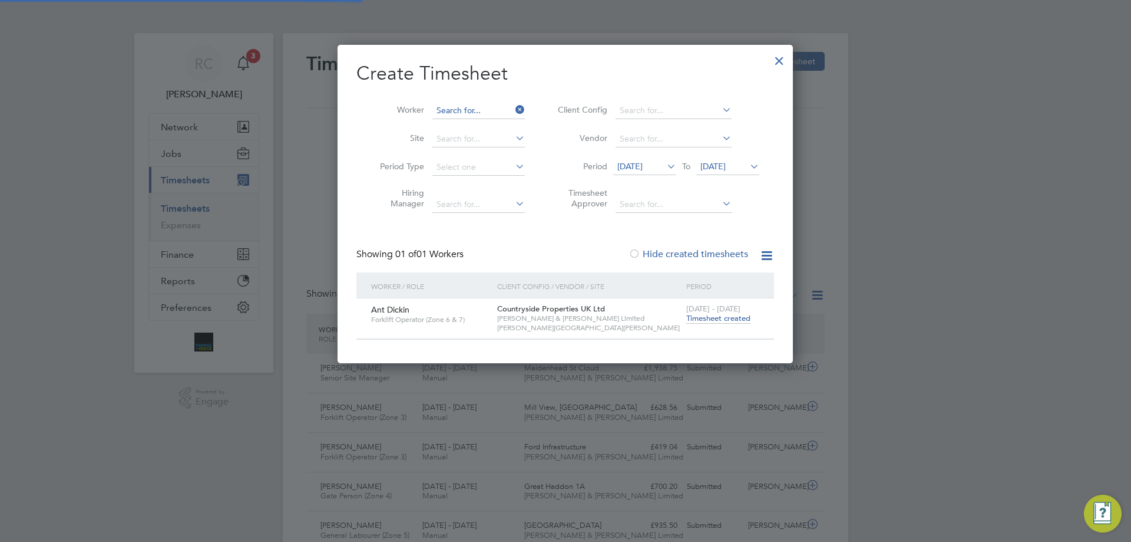
click at [465, 106] on input at bounding box center [479, 111] width 93 height 16
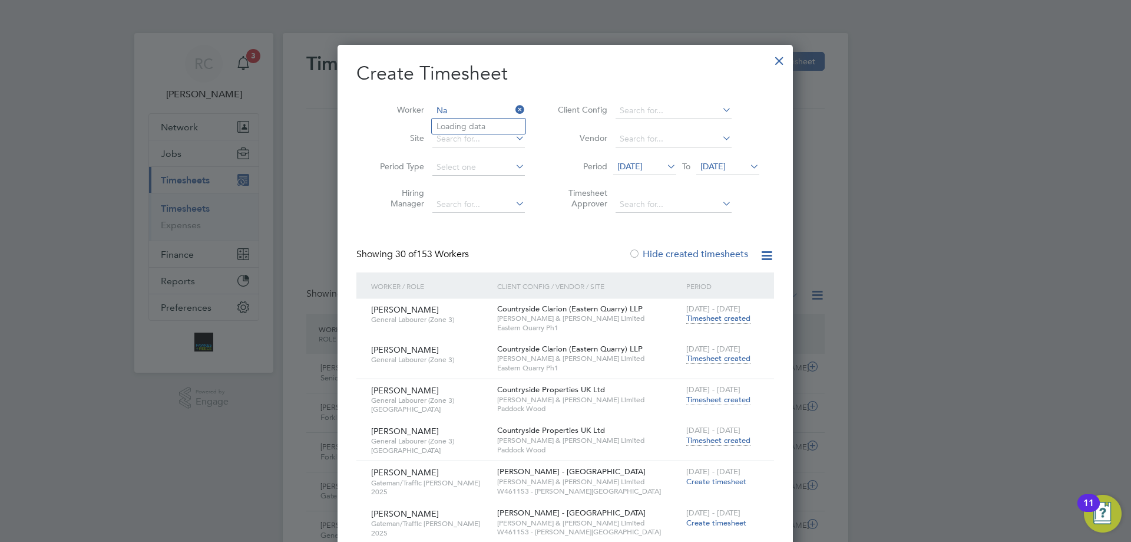
type input "N"
drag, startPoint x: 471, startPoint y: 128, endPoint x: 453, endPoint y: 124, distance: 19.4
click at [471, 129] on li "[PERSON_NAME]" at bounding box center [479, 126] width 94 height 16
type input "[PERSON_NAME]"
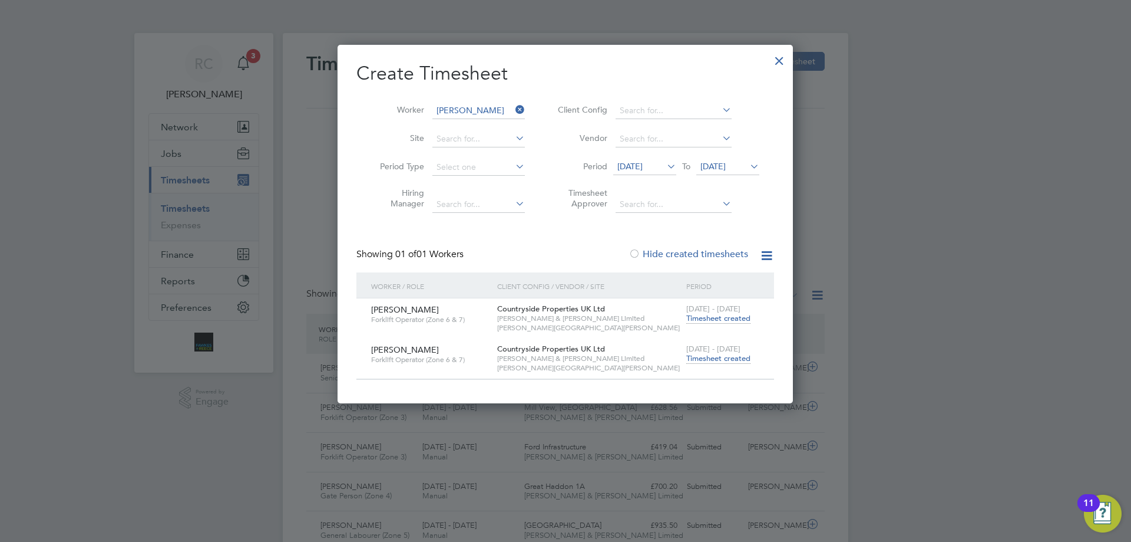
click at [717, 360] on span "Timesheet created" at bounding box center [718, 358] width 64 height 11
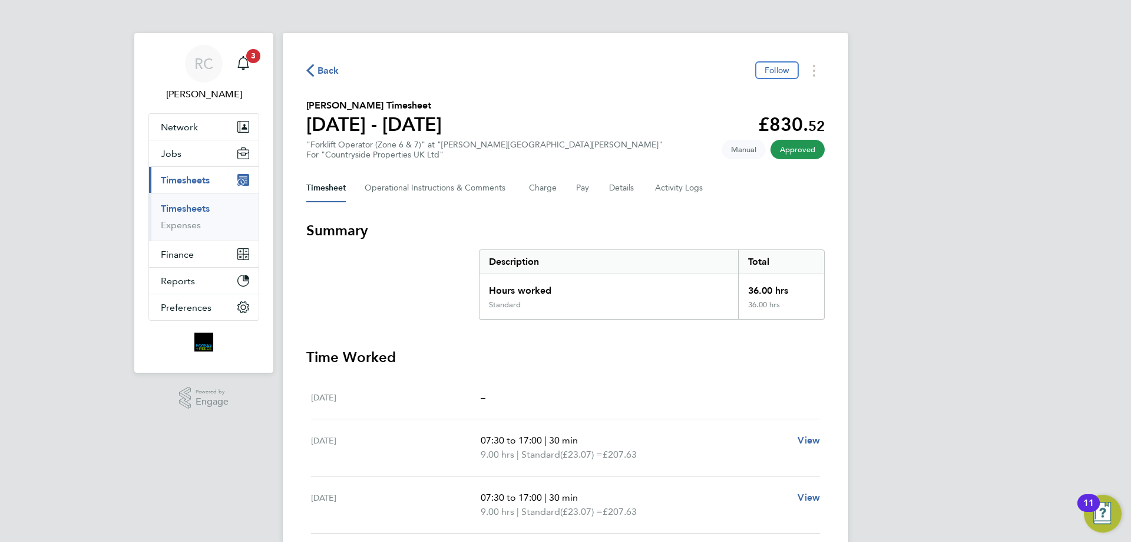
click at [190, 207] on link "Timesheets" at bounding box center [185, 208] width 49 height 11
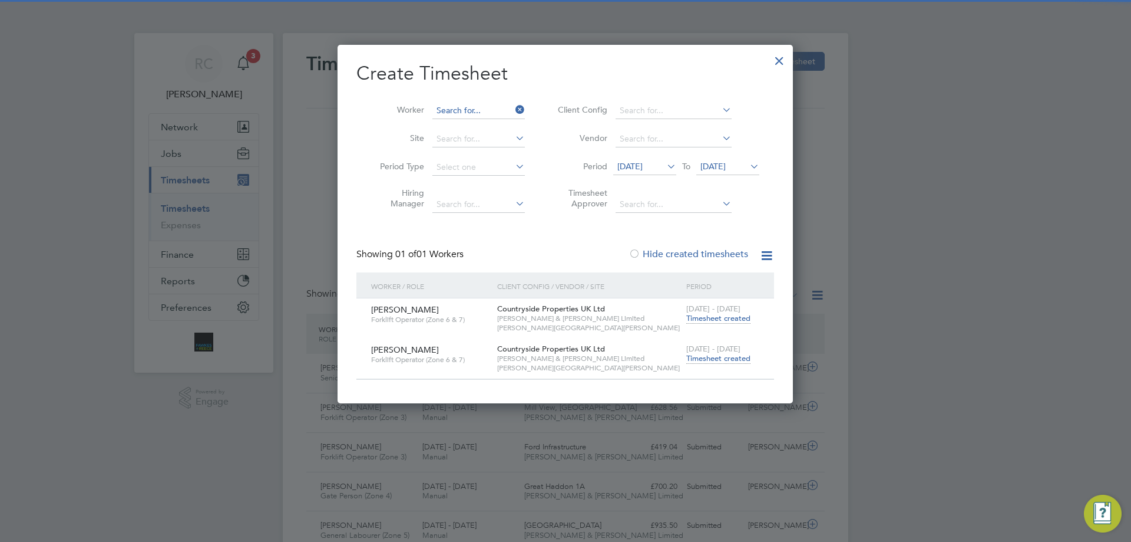
click at [445, 108] on input at bounding box center [479, 111] width 93 height 16
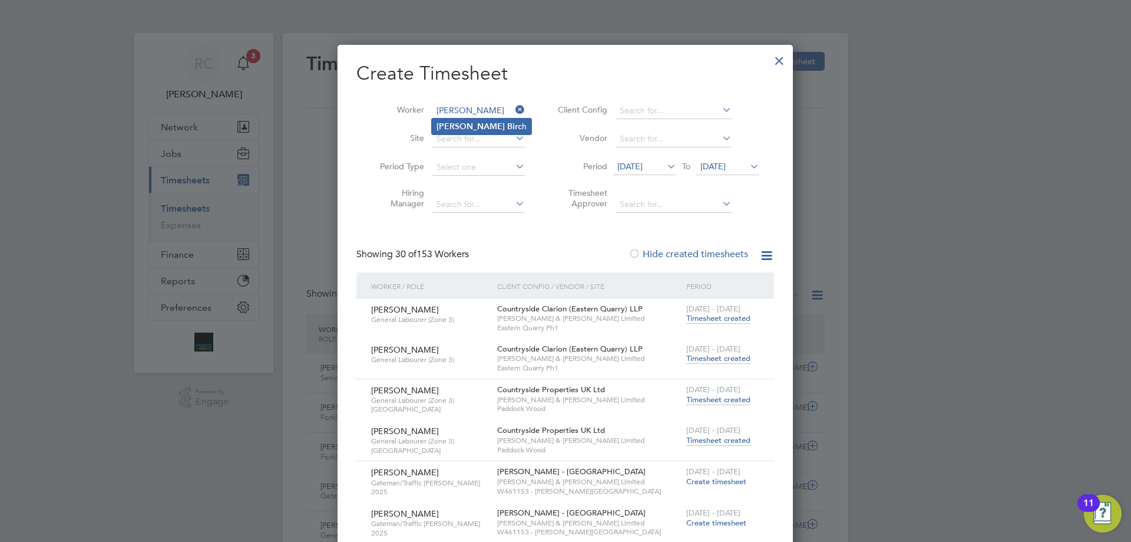
type input "[PERSON_NAME]"
click at [456, 107] on input at bounding box center [479, 111] width 93 height 16
click at [453, 123] on li "[PERSON_NAME] l" at bounding box center [484, 126] width 105 height 16
type input "[PERSON_NAME]"
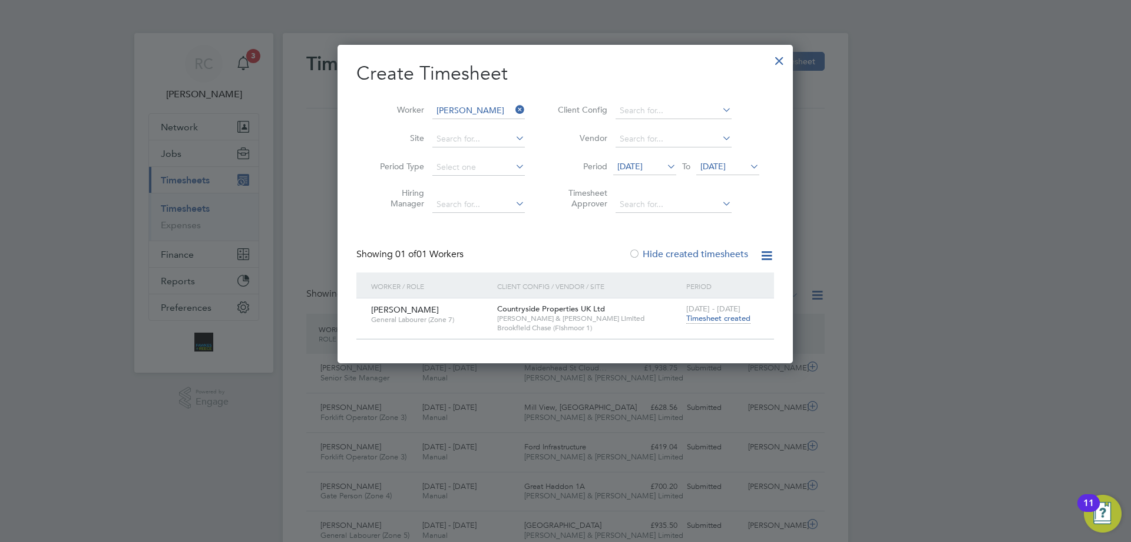
click at [726, 321] on span "Timesheet created" at bounding box center [718, 318] width 64 height 11
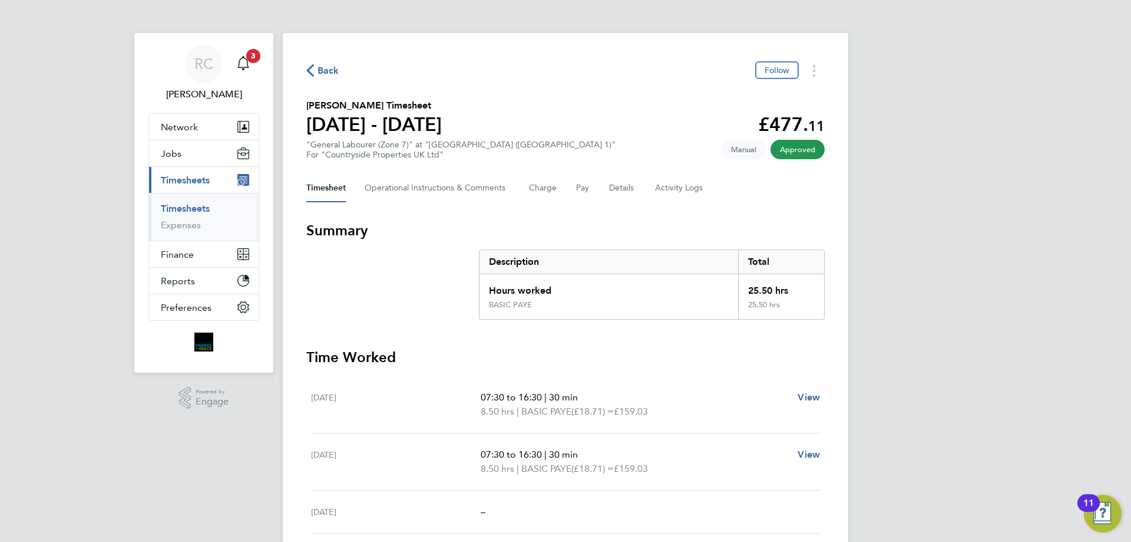
drag, startPoint x: 193, startPoint y: 206, endPoint x: 205, endPoint y: 202, distance: 12.5
click at [193, 206] on link "Timesheets" at bounding box center [185, 208] width 49 height 11
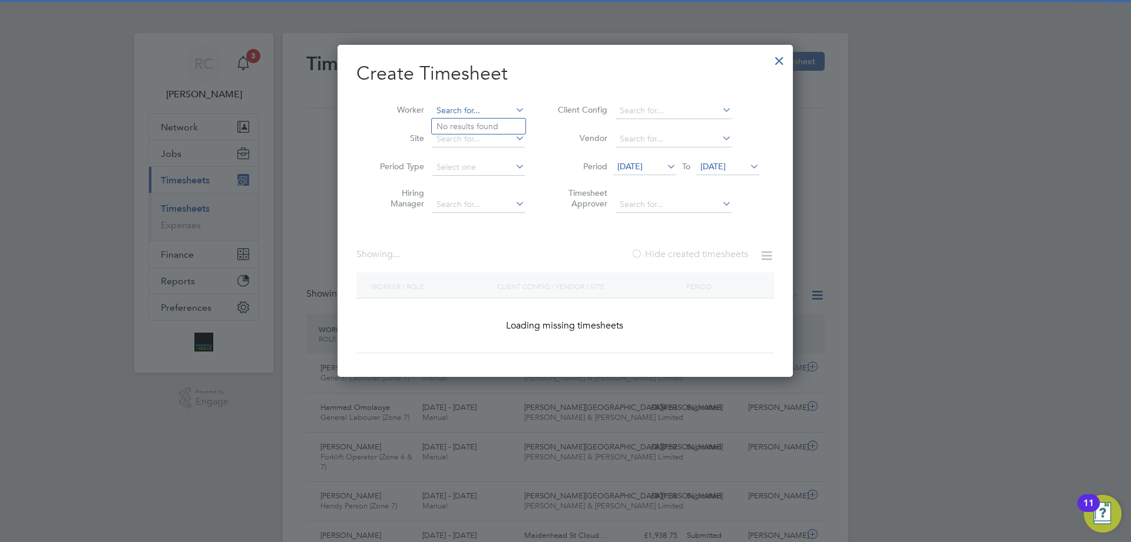
click at [455, 115] on input at bounding box center [479, 111] width 93 height 16
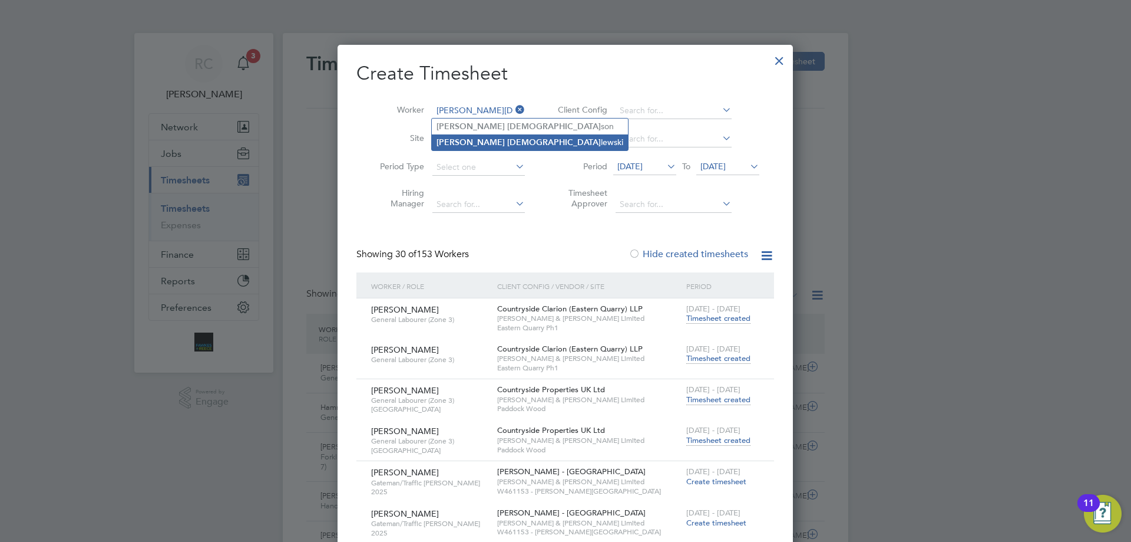
click at [491, 141] on li "[PERSON_NAME][DEMOGRAPHIC_DATA]" at bounding box center [530, 142] width 196 height 16
type input "[PERSON_NAME]"
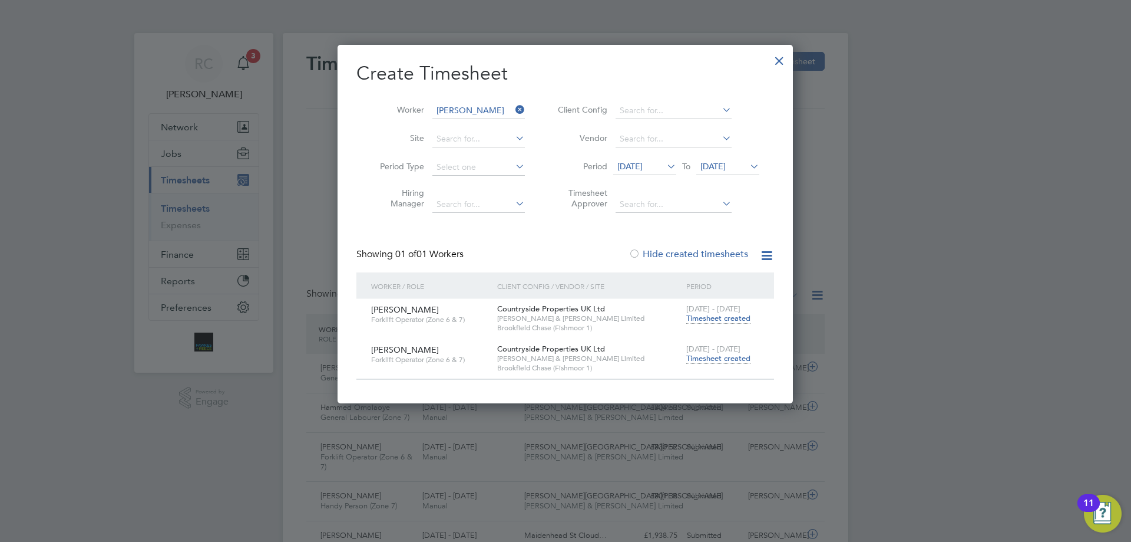
click at [722, 357] on span "Timesheet created" at bounding box center [718, 358] width 64 height 11
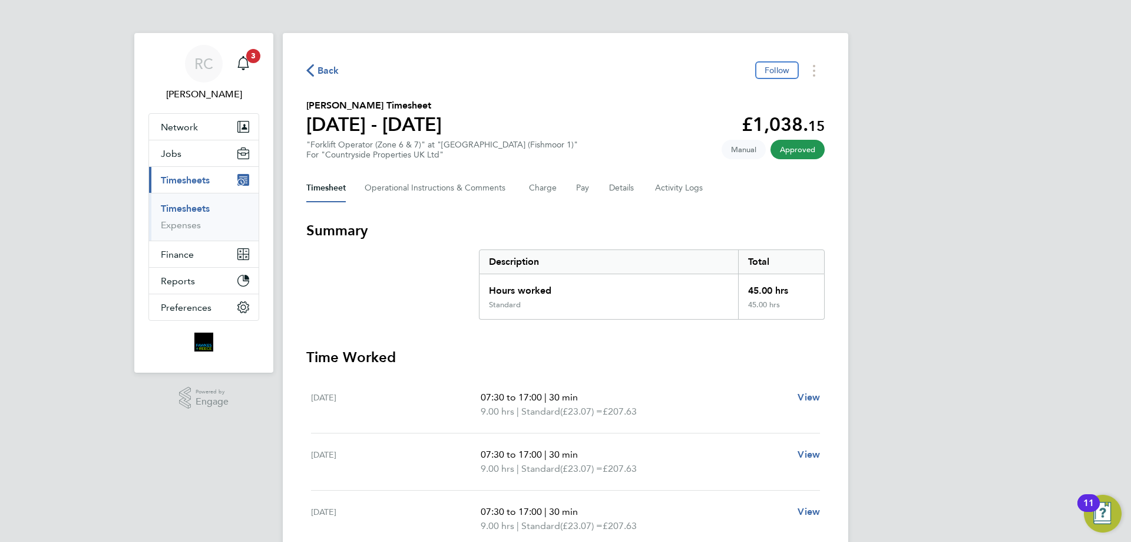
click at [192, 206] on link "Timesheets" at bounding box center [185, 208] width 49 height 11
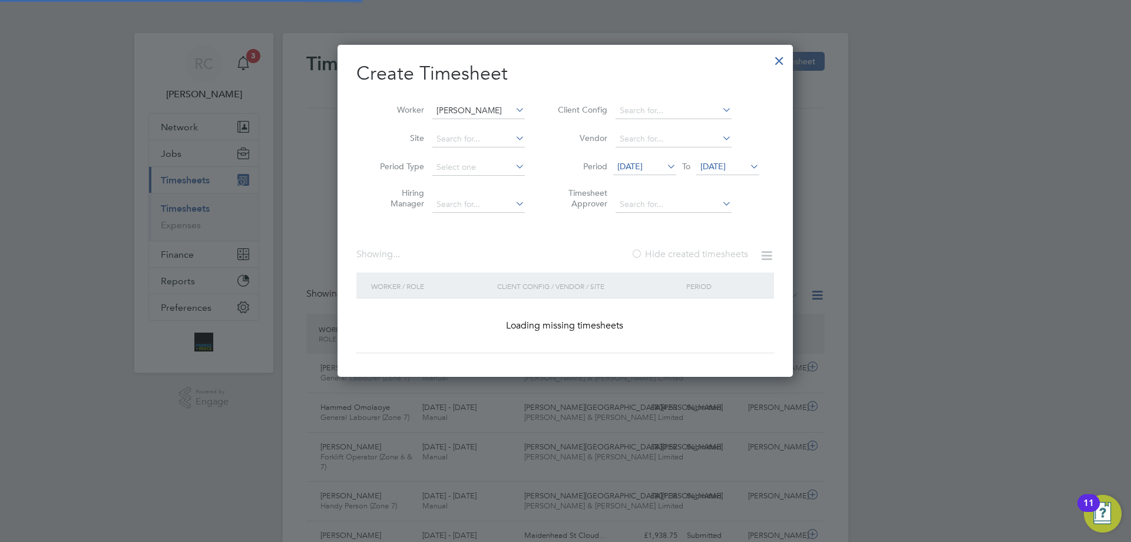
click at [485, 108] on input "[PERSON_NAME]" at bounding box center [479, 111] width 93 height 16
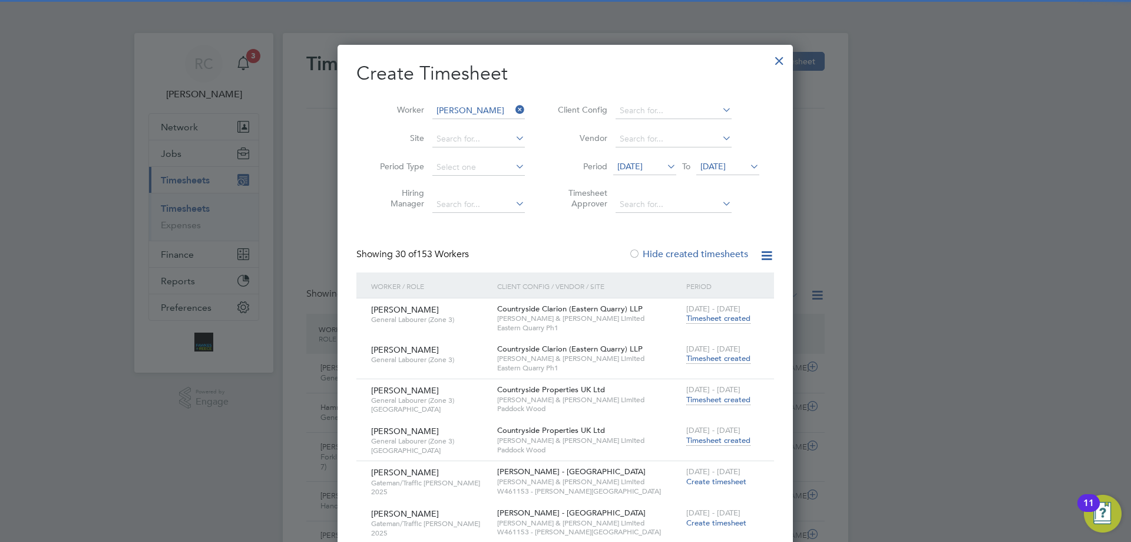
click at [488, 120] on li "[PERSON_NAME] ow" at bounding box center [484, 126] width 105 height 16
type input "[PERSON_NAME]"
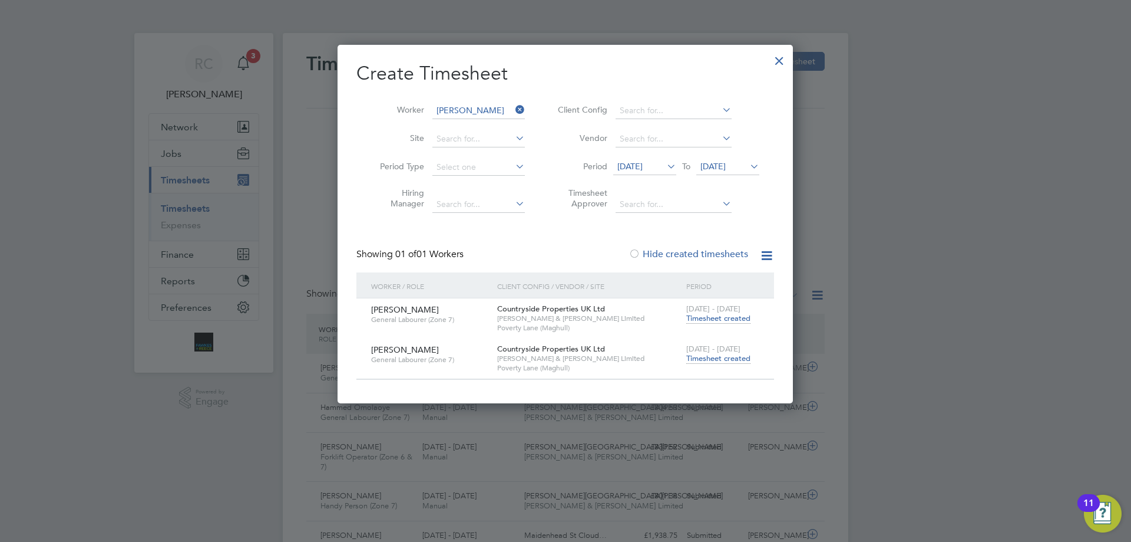
click at [724, 356] on span "Timesheet created" at bounding box center [718, 358] width 64 height 11
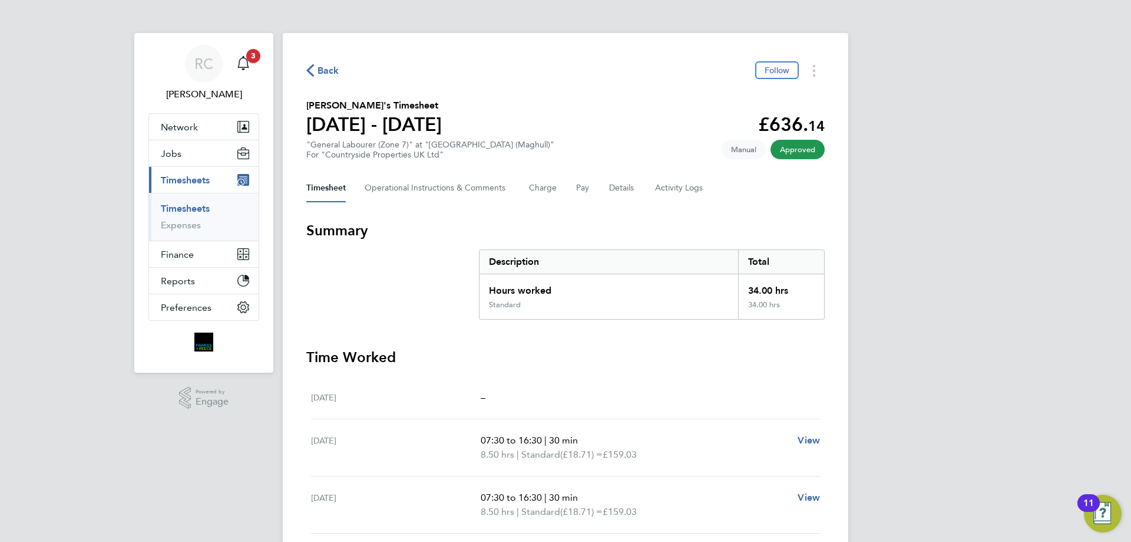
click at [186, 205] on link "Timesheets" at bounding box center [185, 208] width 49 height 11
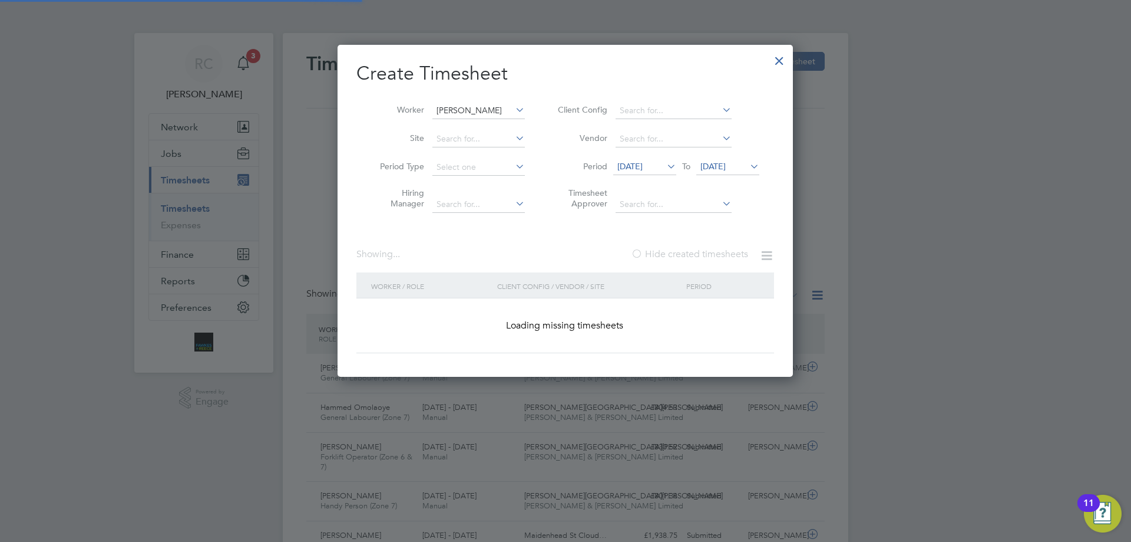
click at [475, 106] on input "[PERSON_NAME]" at bounding box center [479, 111] width 93 height 16
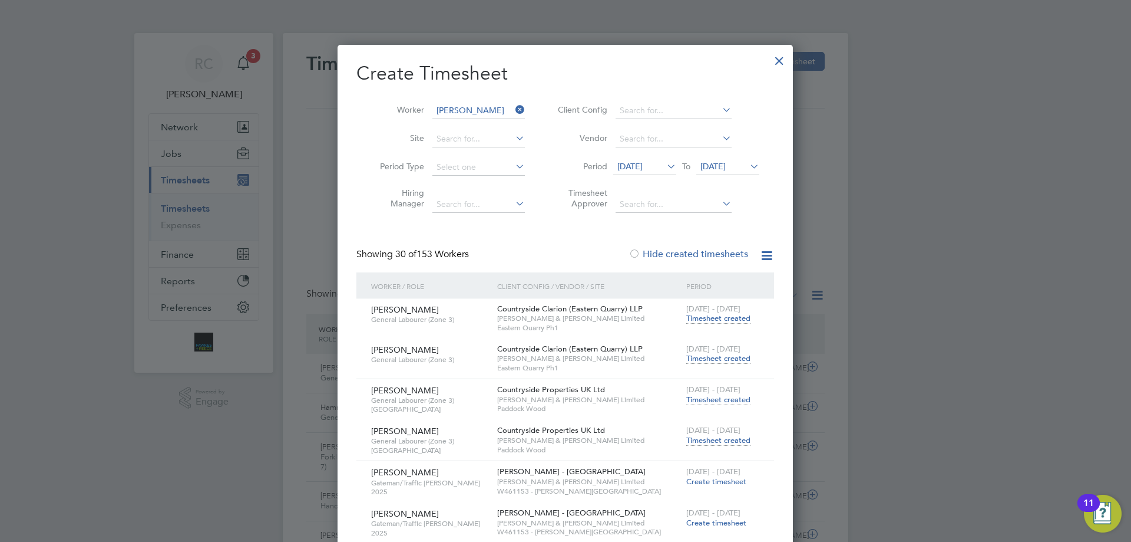
click at [477, 124] on li "[PERSON_NAME] iels" at bounding box center [512, 126] width 160 height 16
type input "[PERSON_NAME]"
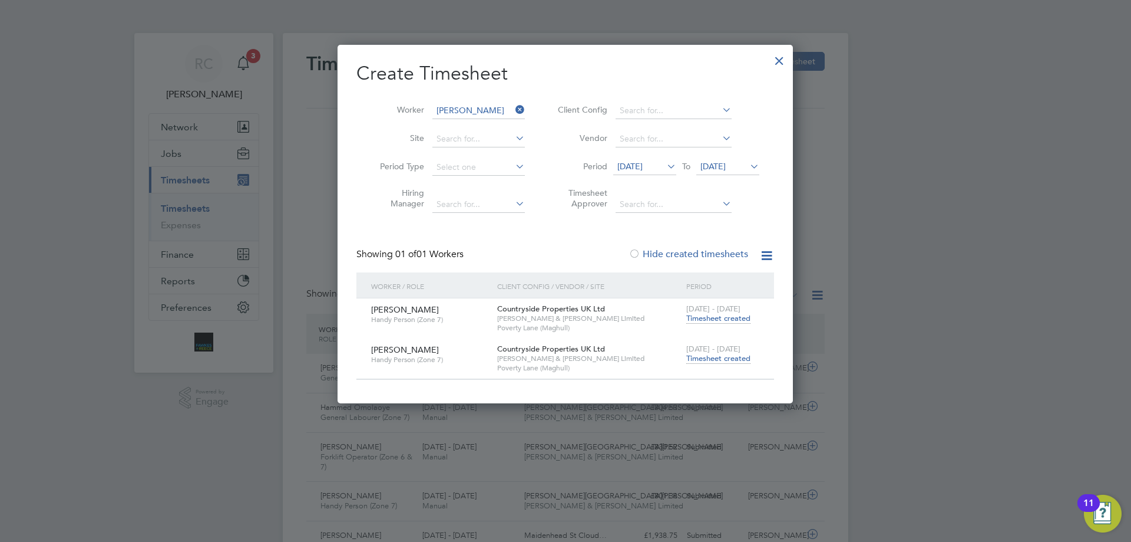
click at [724, 354] on span "Timesheet created" at bounding box center [718, 358] width 64 height 11
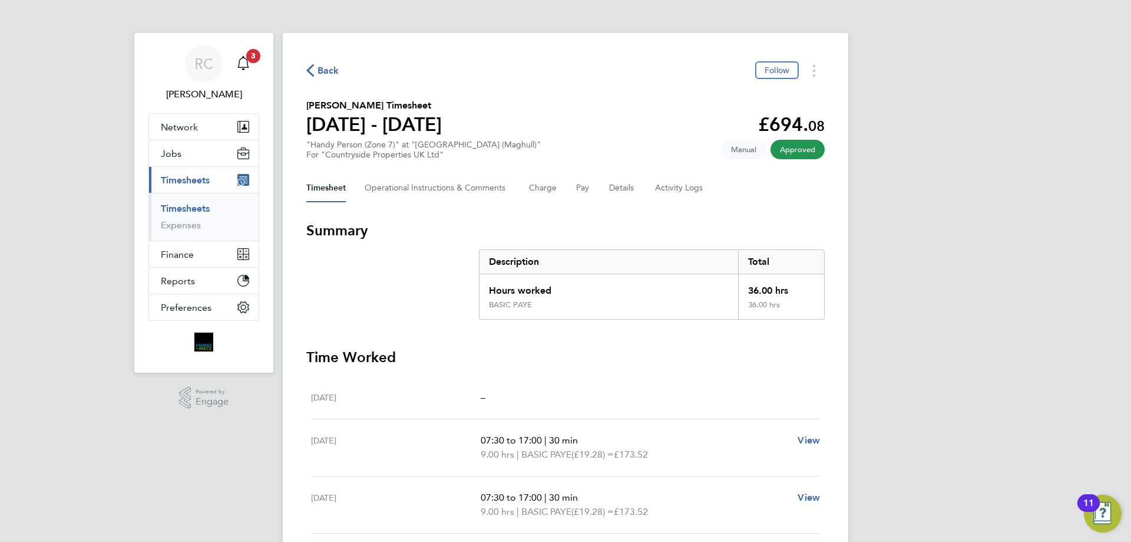
click at [182, 205] on link "Timesheets" at bounding box center [185, 208] width 49 height 11
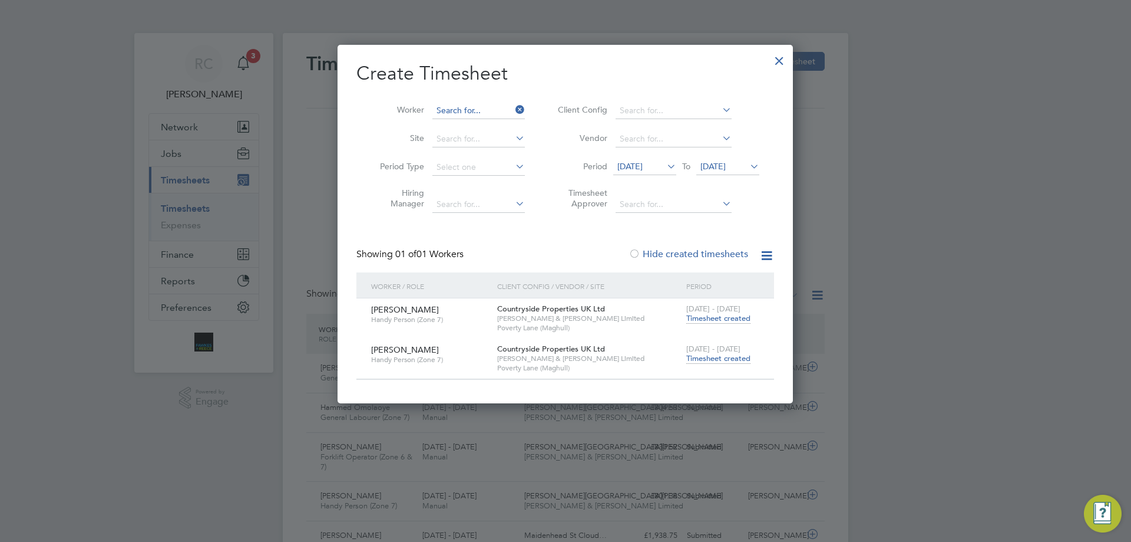
click at [476, 117] on input at bounding box center [479, 111] width 93 height 16
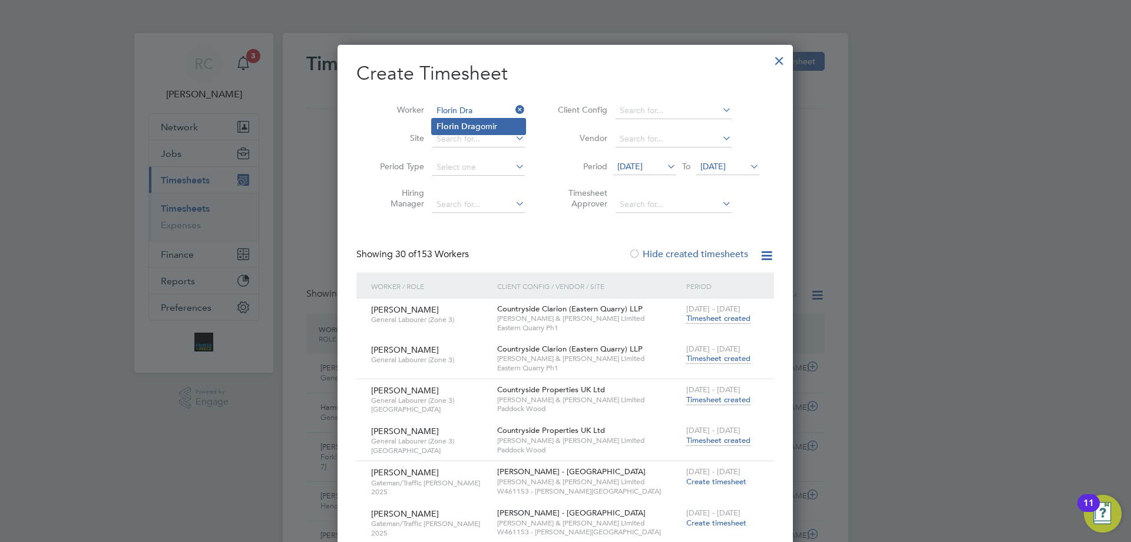
click at [471, 119] on li "[PERSON_NAME]" at bounding box center [479, 126] width 94 height 16
type input "[PERSON_NAME]"
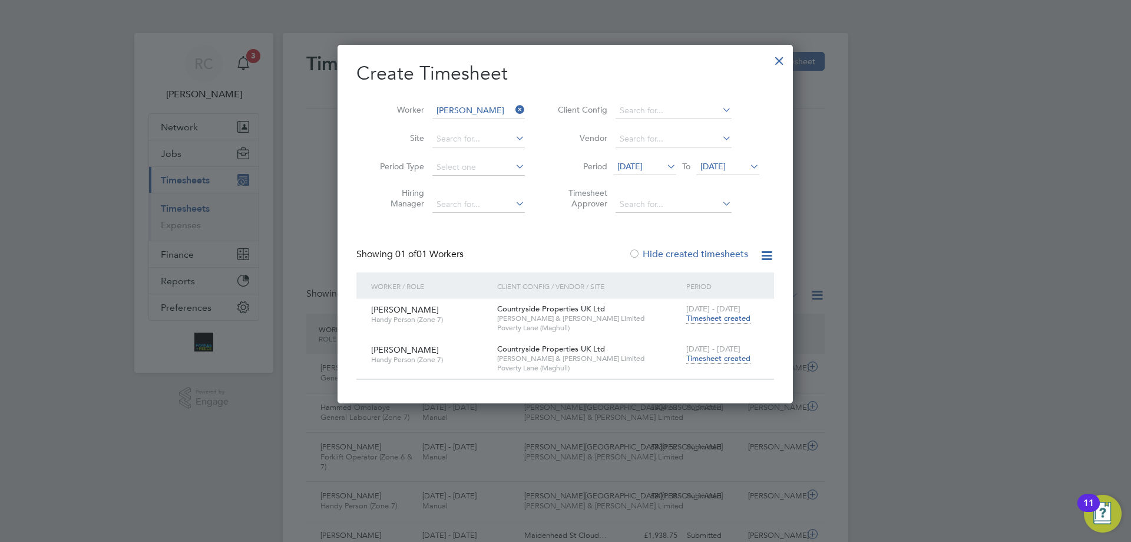
click at [717, 359] on span "Timesheet created" at bounding box center [718, 358] width 64 height 11
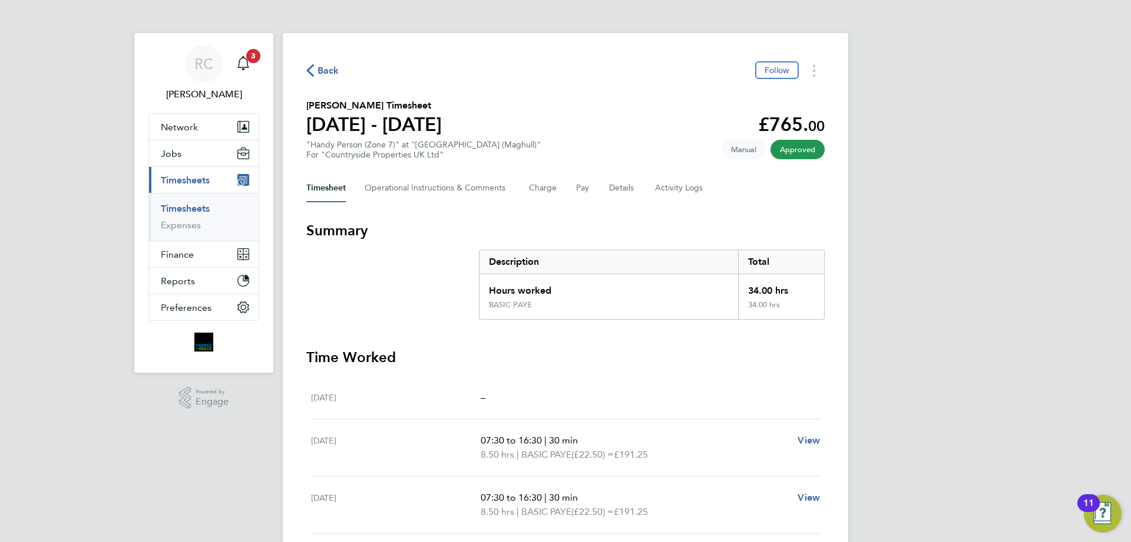
drag, startPoint x: 186, startPoint y: 210, endPoint x: 298, endPoint y: 183, distance: 115.9
click at [186, 210] on link "Timesheets" at bounding box center [185, 208] width 49 height 11
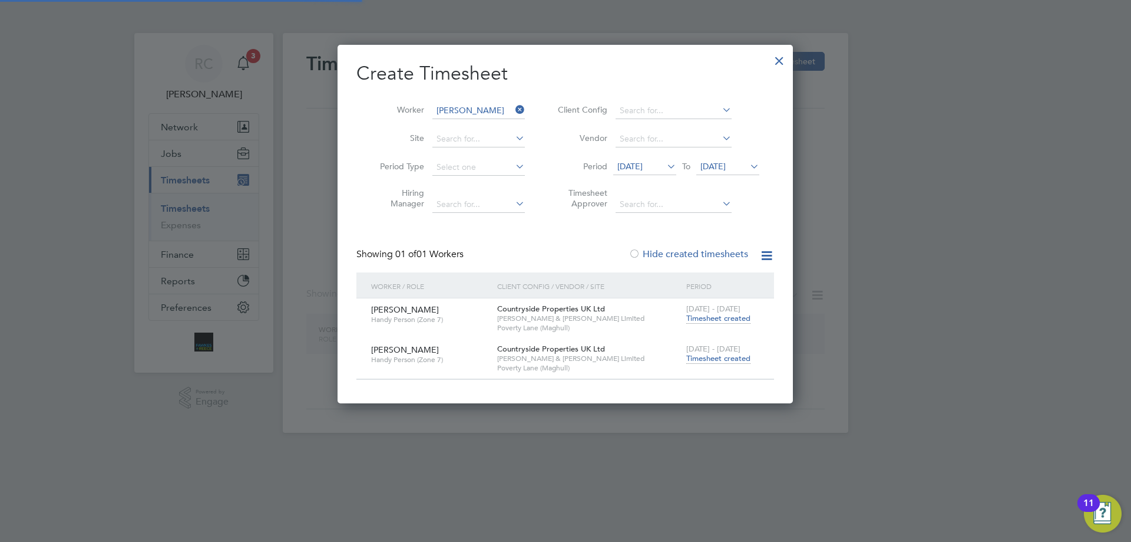
click at [481, 111] on input "[PERSON_NAME]" at bounding box center [479, 111] width 93 height 16
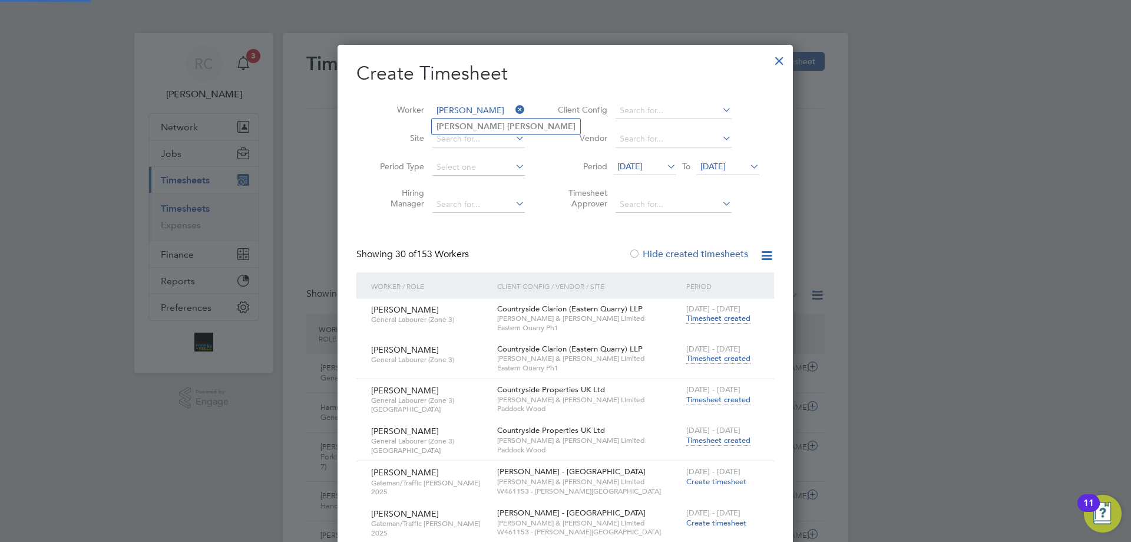
type input "[PERSON_NAME]"
click at [481, 122] on li "[PERSON_NAME]" at bounding box center [506, 126] width 148 height 16
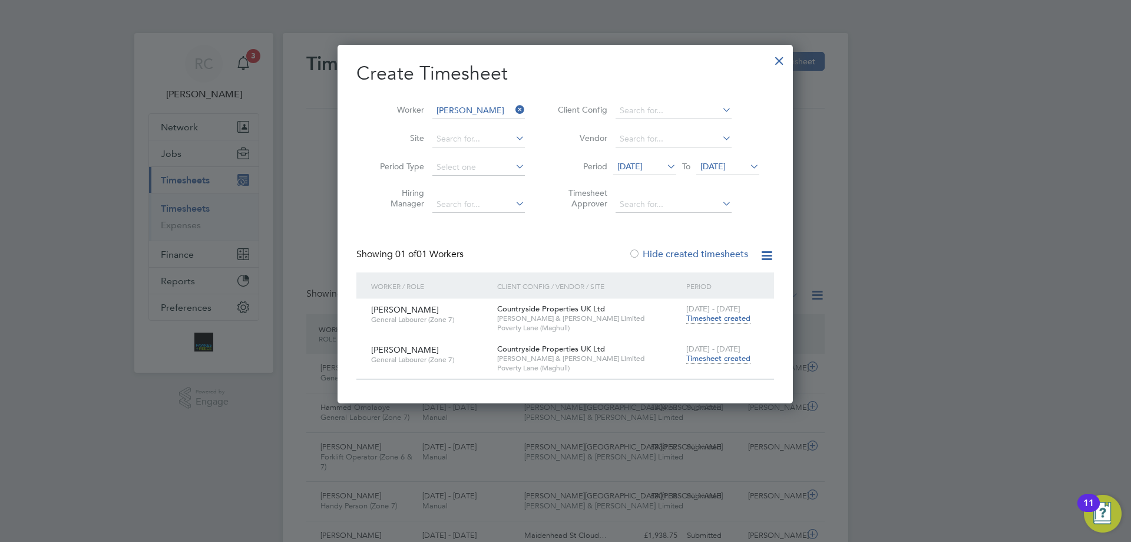
click at [727, 362] on span "Timesheet created" at bounding box center [718, 358] width 64 height 11
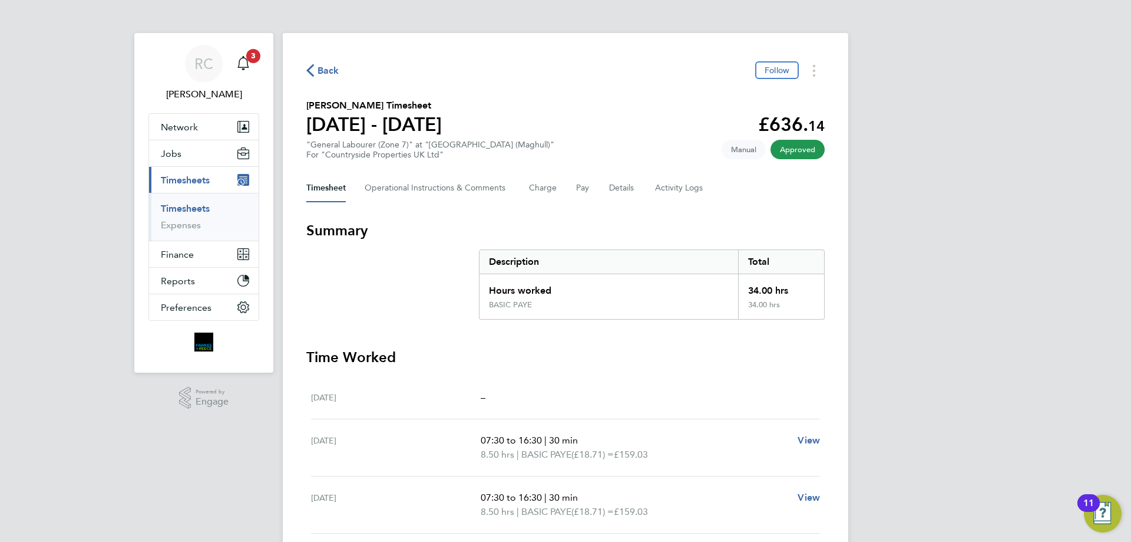
click at [189, 210] on link "Timesheets" at bounding box center [185, 208] width 49 height 11
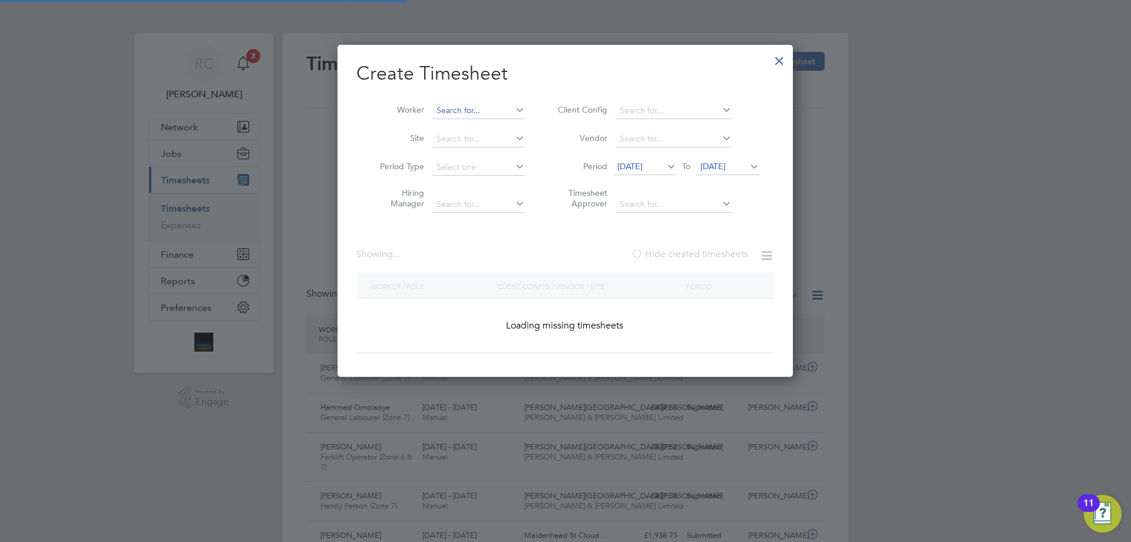
click at [480, 106] on input at bounding box center [479, 111] width 93 height 16
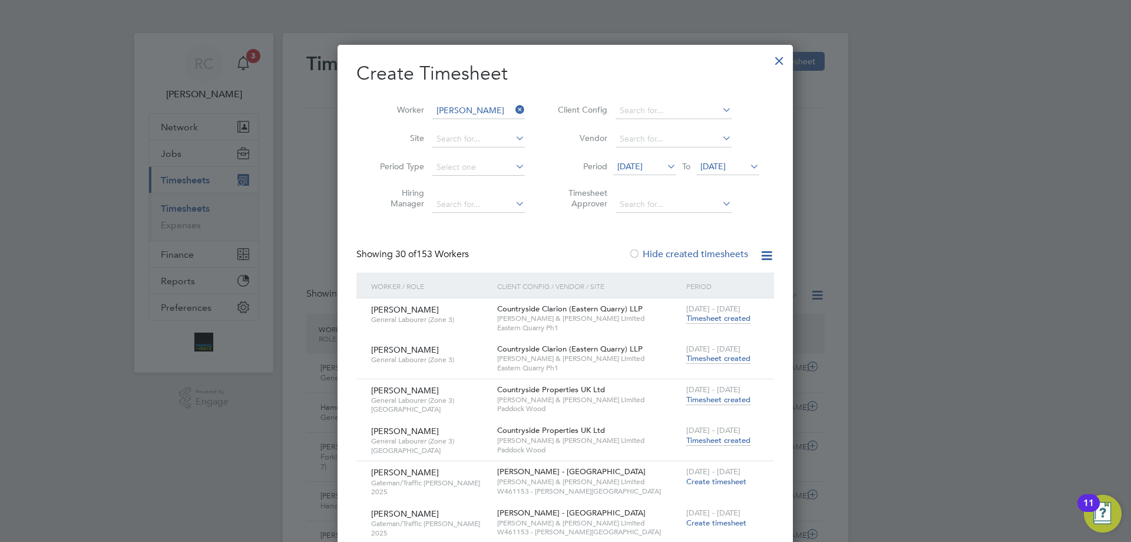
click at [507, 128] on b "Sm" at bounding box center [513, 126] width 12 height 10
type input "[PERSON_NAME]"
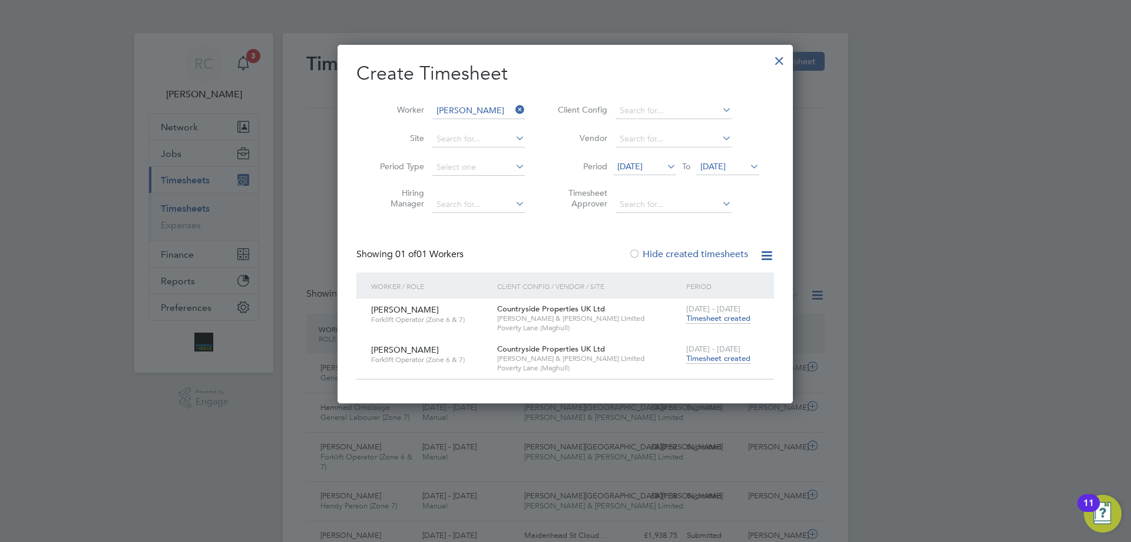
click at [718, 358] on span "Timesheet created" at bounding box center [718, 358] width 64 height 11
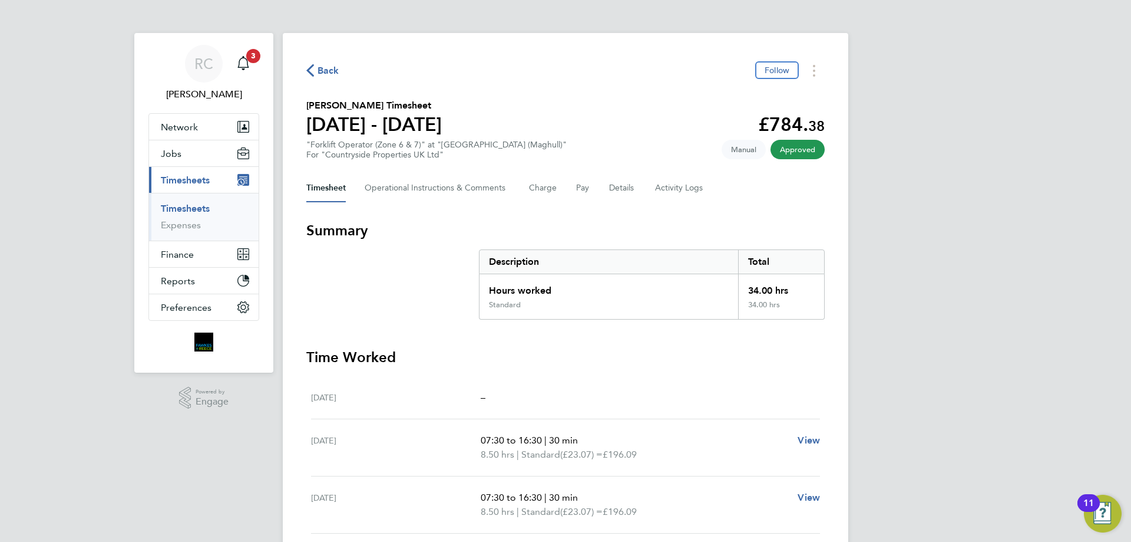
click at [187, 206] on link "Timesheets" at bounding box center [185, 208] width 49 height 11
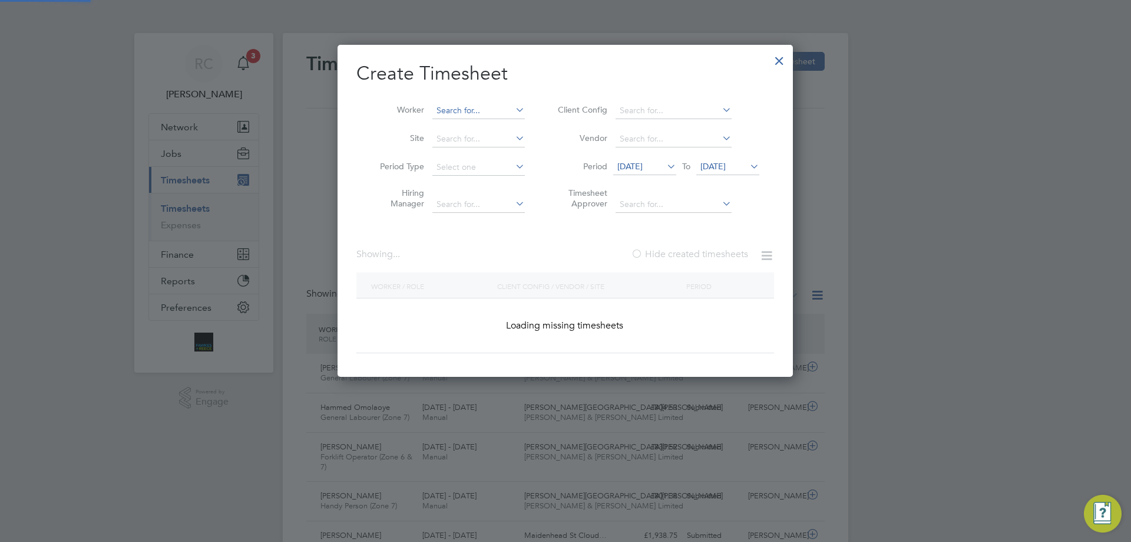
click at [472, 106] on input at bounding box center [479, 111] width 93 height 16
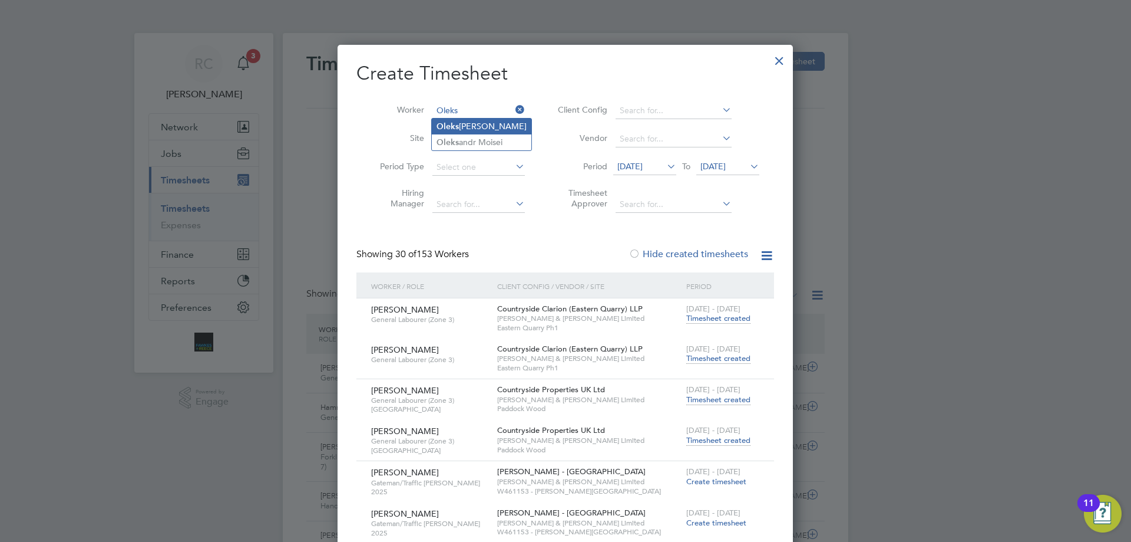
click at [468, 123] on li "[PERSON_NAME] andr [PERSON_NAME]" at bounding box center [482, 126] width 100 height 16
type input "[PERSON_NAME]"
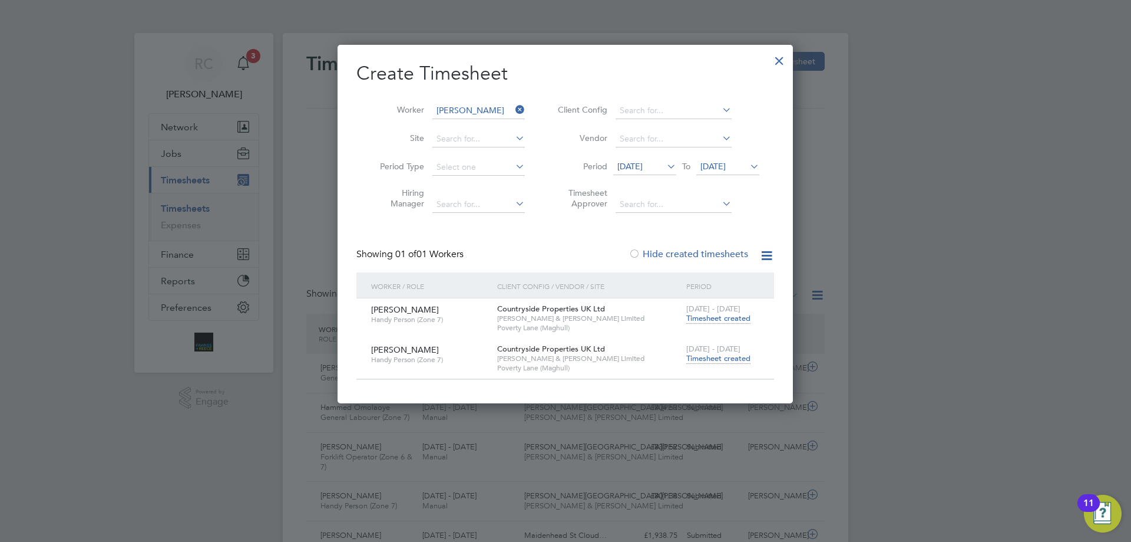
click at [711, 358] on span "Timesheet created" at bounding box center [718, 358] width 64 height 11
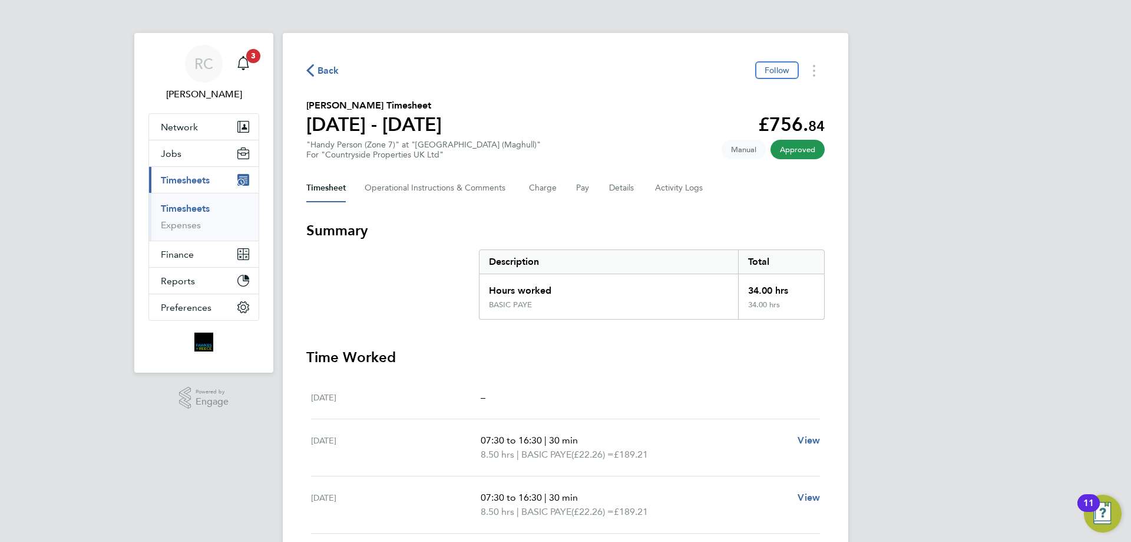
drag, startPoint x: 172, startPoint y: 209, endPoint x: 546, endPoint y: 122, distance: 384.1
click at [173, 208] on link "Timesheets" at bounding box center [185, 208] width 49 height 11
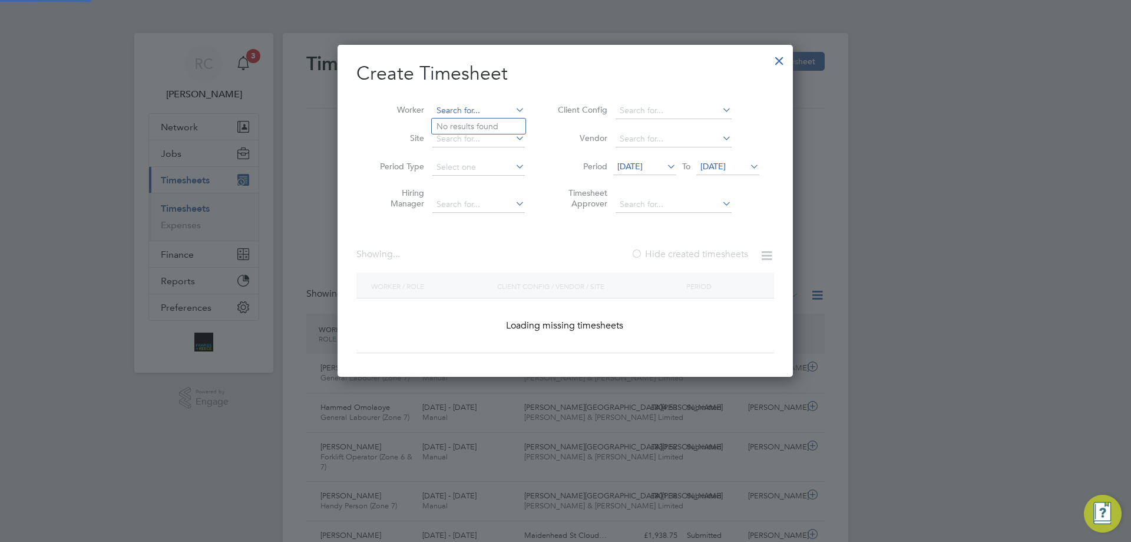
click at [476, 105] on input at bounding box center [479, 111] width 93 height 16
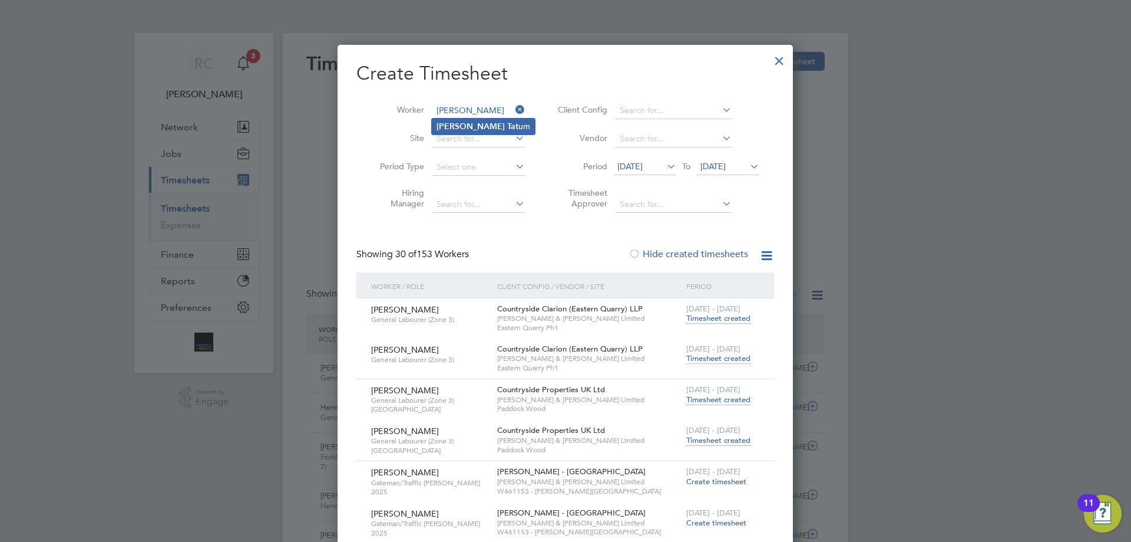
click at [507, 128] on b "Tat" at bounding box center [512, 126] width 11 height 10
type input "[PERSON_NAME]"
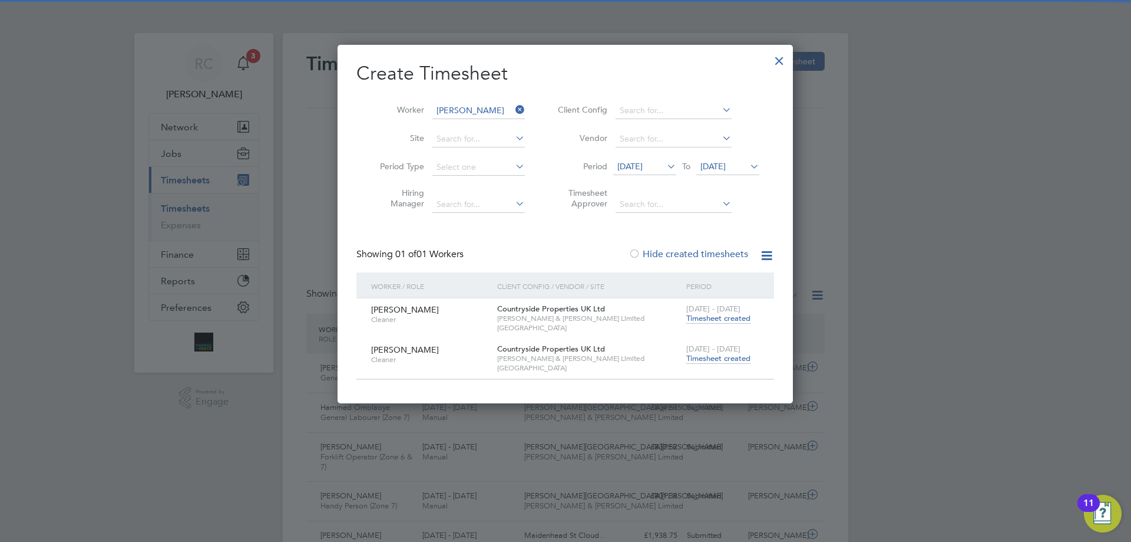
click at [726, 360] on span "Timesheet created" at bounding box center [718, 358] width 64 height 11
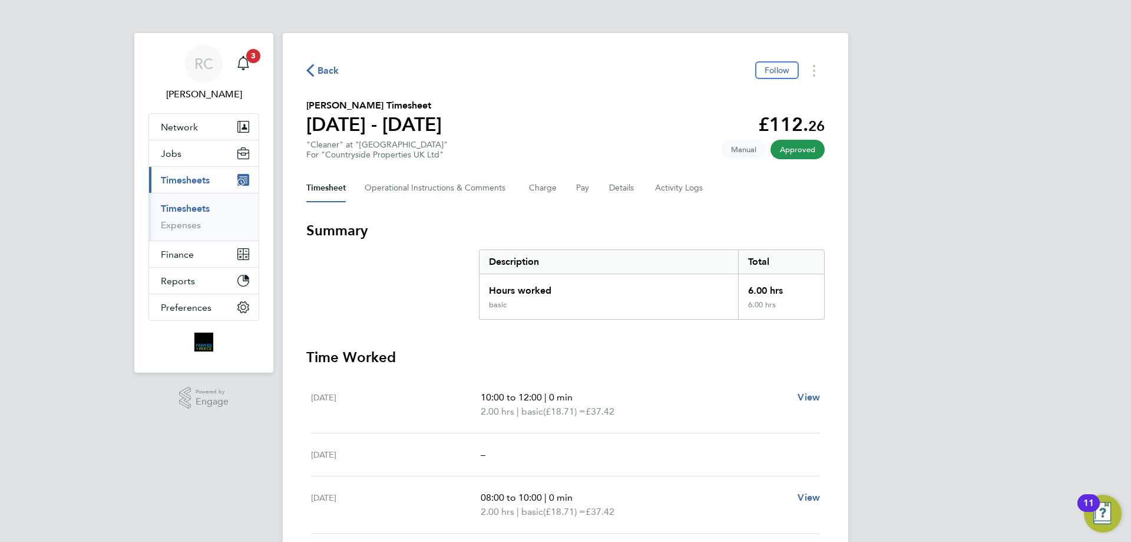
click at [180, 212] on link "Timesheets" at bounding box center [185, 208] width 49 height 11
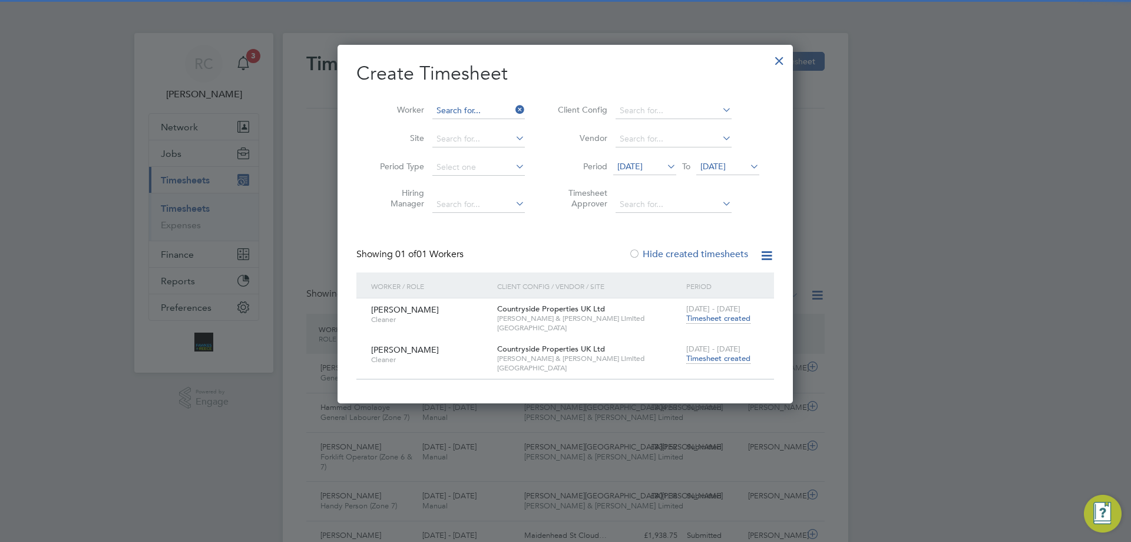
click at [468, 111] on input at bounding box center [479, 111] width 93 height 16
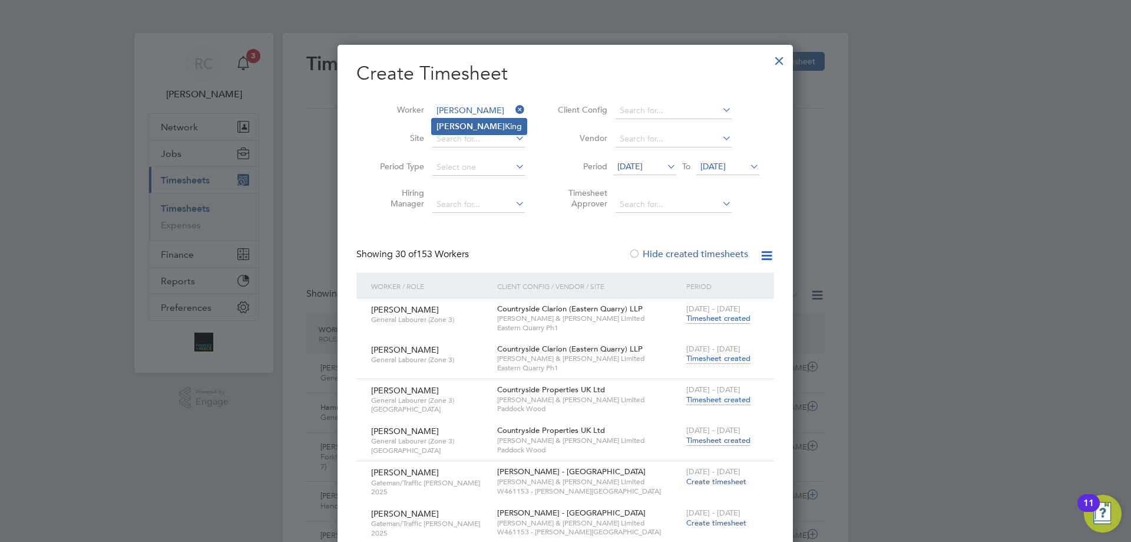
click at [466, 126] on li "[PERSON_NAME]" at bounding box center [479, 126] width 95 height 16
type input "[PERSON_NAME]"
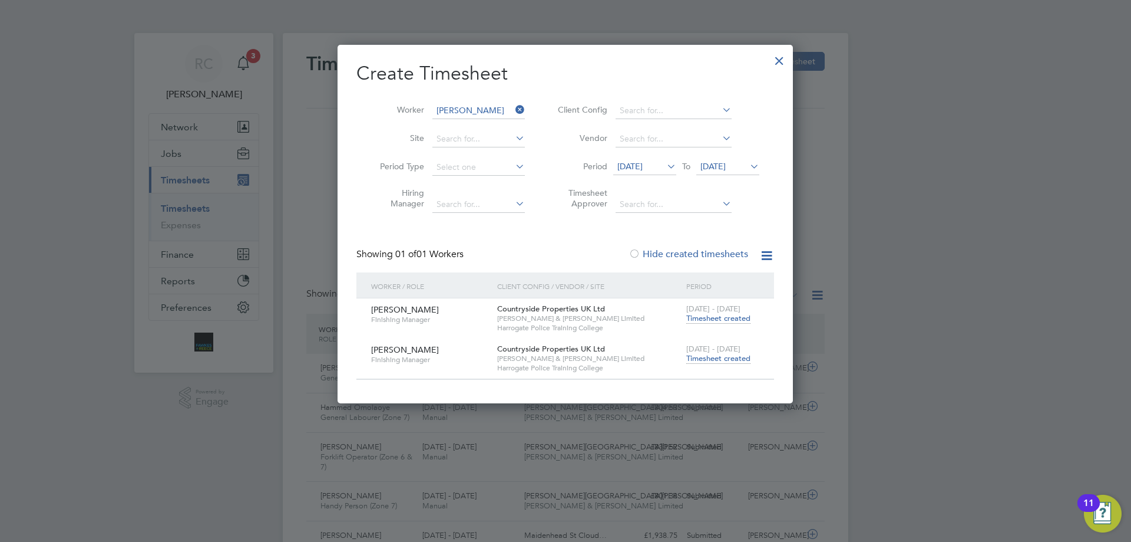
click at [725, 353] on span "Timesheet created" at bounding box center [718, 358] width 64 height 11
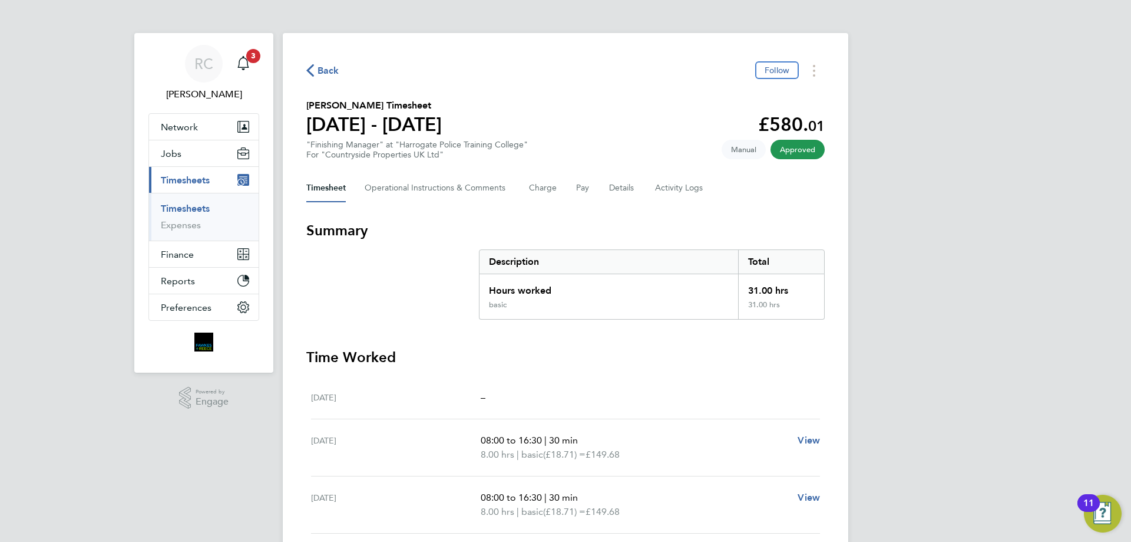
drag, startPoint x: 183, startPoint y: 206, endPoint x: 307, endPoint y: 161, distance: 131.8
click at [183, 206] on link "Timesheets" at bounding box center [185, 208] width 49 height 11
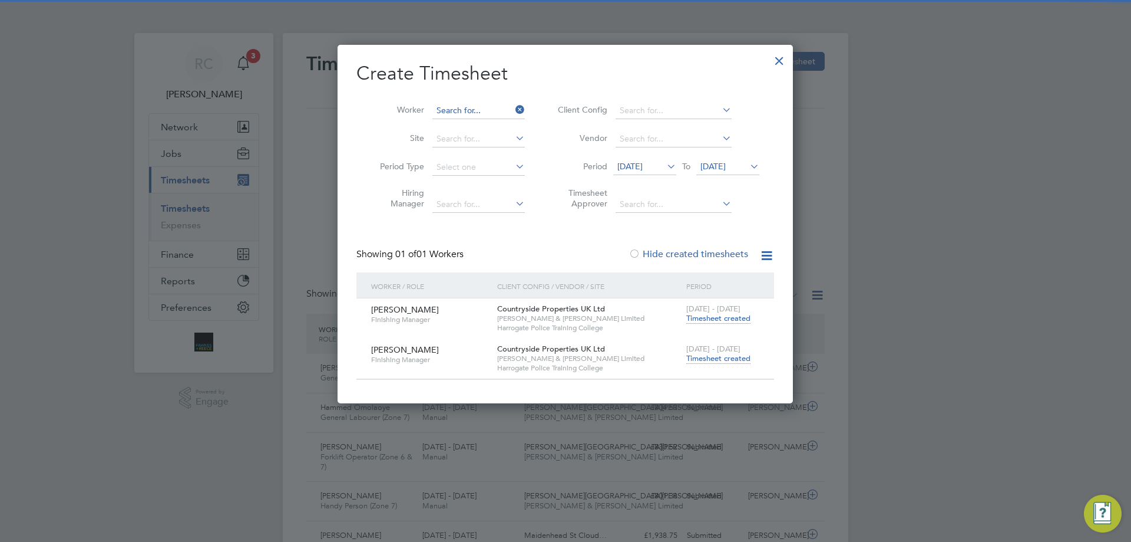
click at [466, 115] on input at bounding box center [479, 111] width 93 height 16
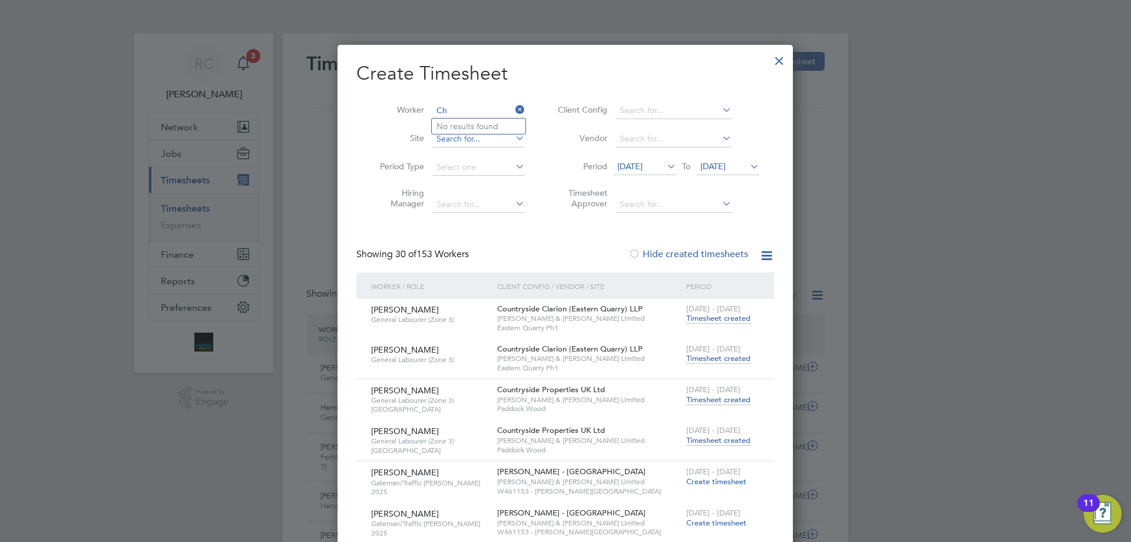
type input "C"
click at [450, 125] on li "[PERSON_NAME]" at bounding box center [481, 126] width 98 height 16
type input "[PERSON_NAME]"
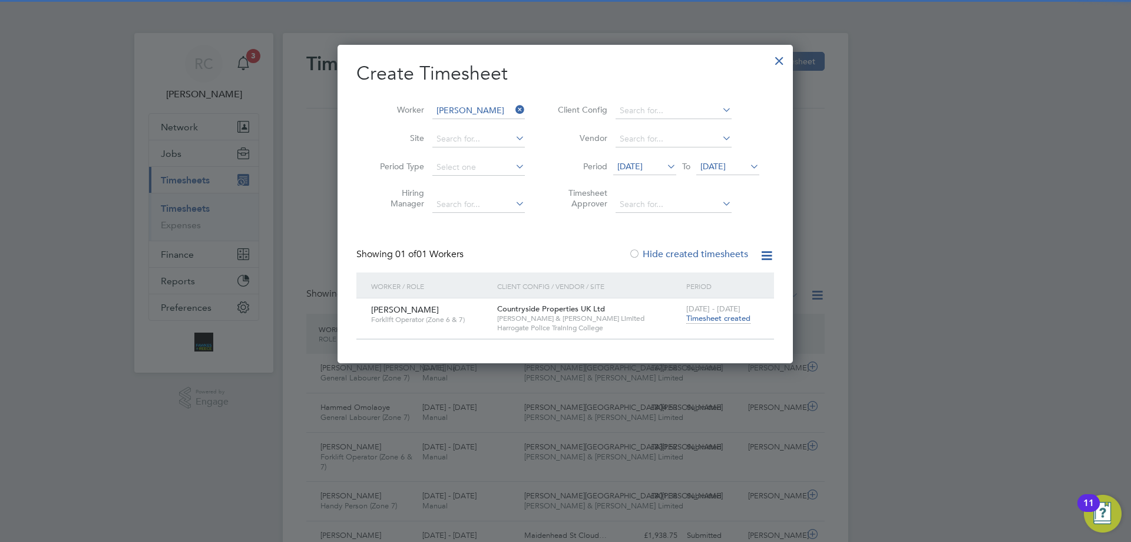
click at [720, 317] on span "Timesheet created" at bounding box center [718, 318] width 64 height 11
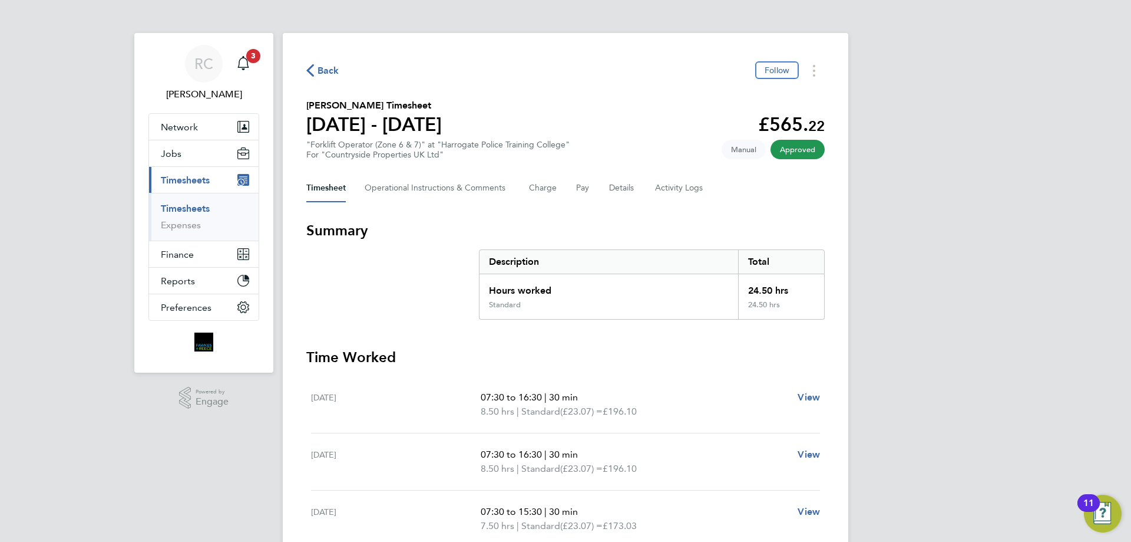
click at [192, 206] on link "Timesheets" at bounding box center [185, 208] width 49 height 11
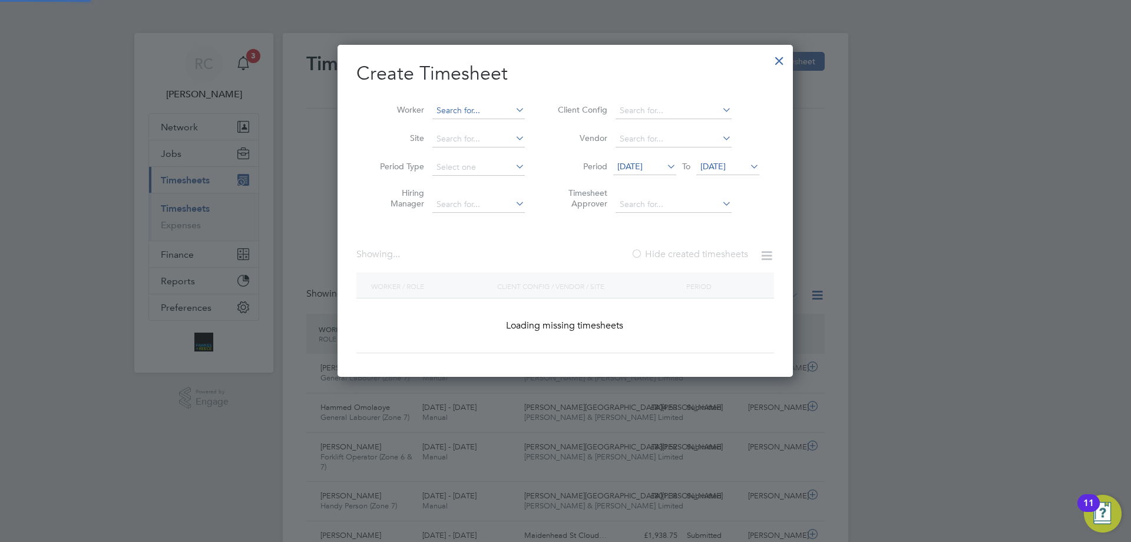
click at [463, 107] on input at bounding box center [479, 111] width 93 height 16
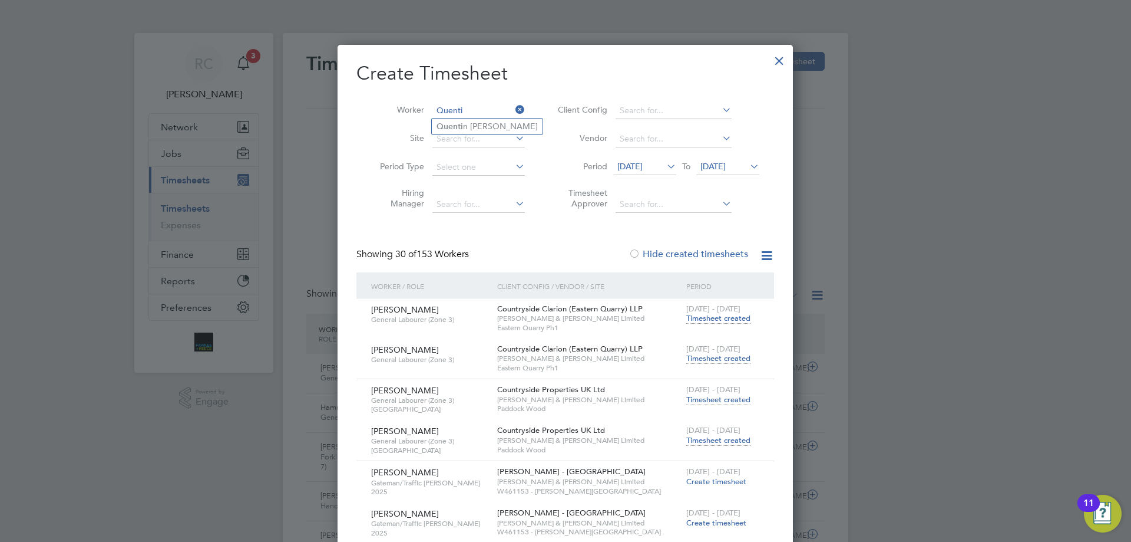
click at [472, 128] on li "Quenti n [PERSON_NAME]" at bounding box center [487, 126] width 111 height 16
type input "[PERSON_NAME]"
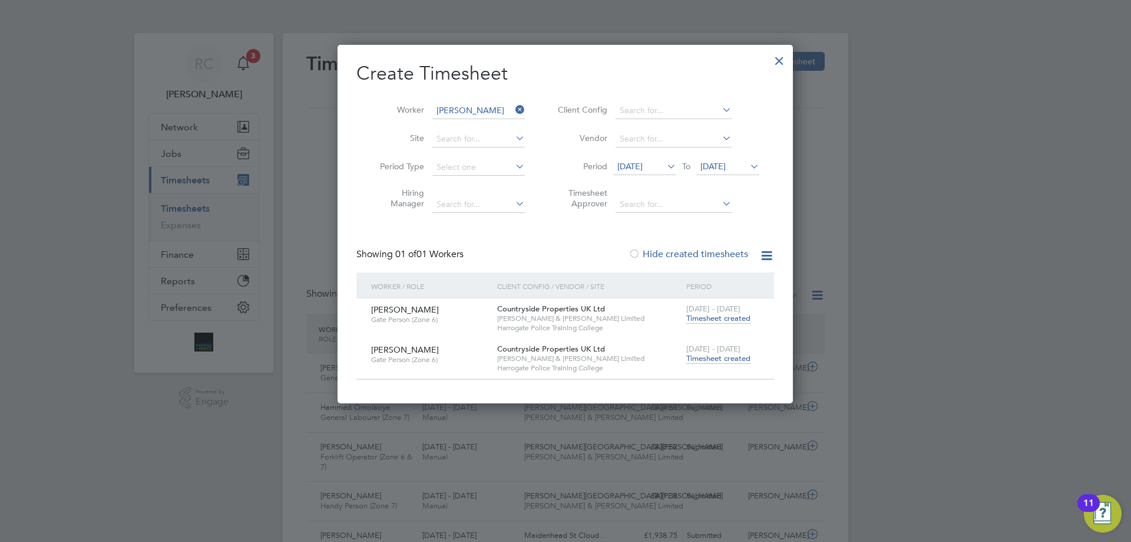
click at [721, 358] on span "Timesheet created" at bounding box center [718, 358] width 64 height 11
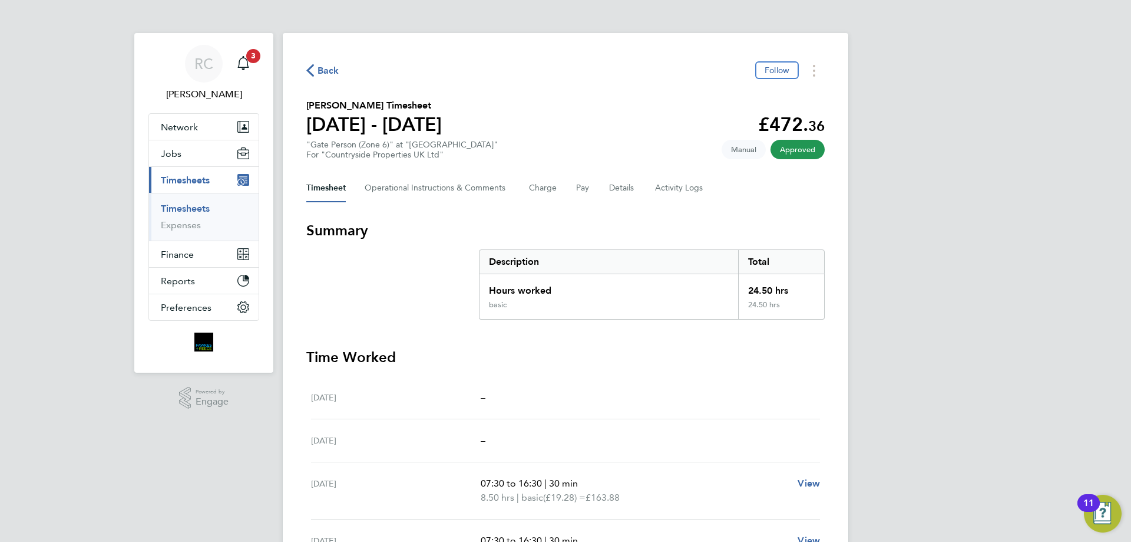
click at [194, 204] on link "Timesheets" at bounding box center [185, 208] width 49 height 11
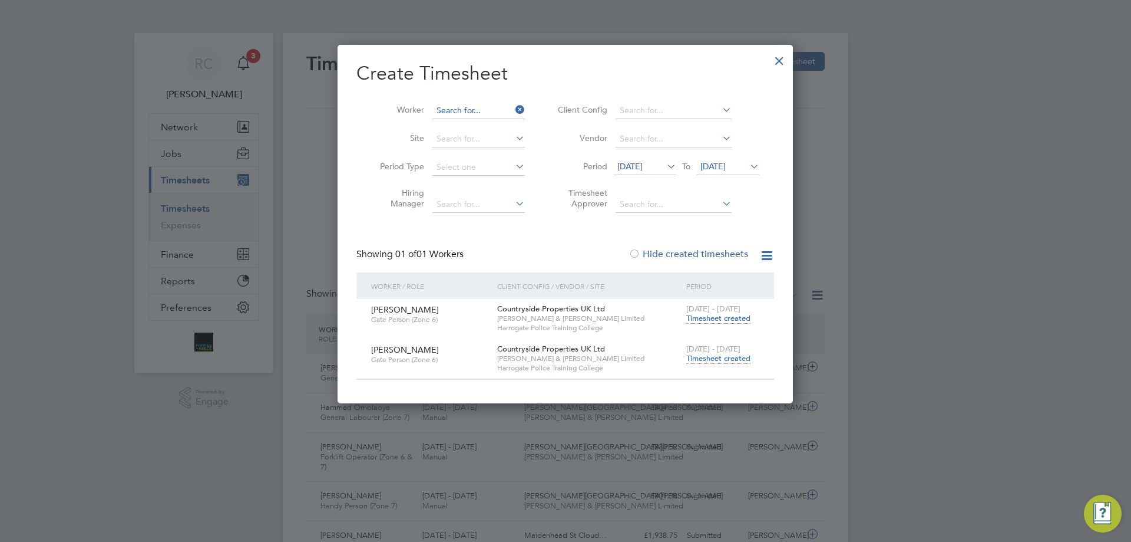
click at [471, 110] on input at bounding box center [479, 111] width 93 height 16
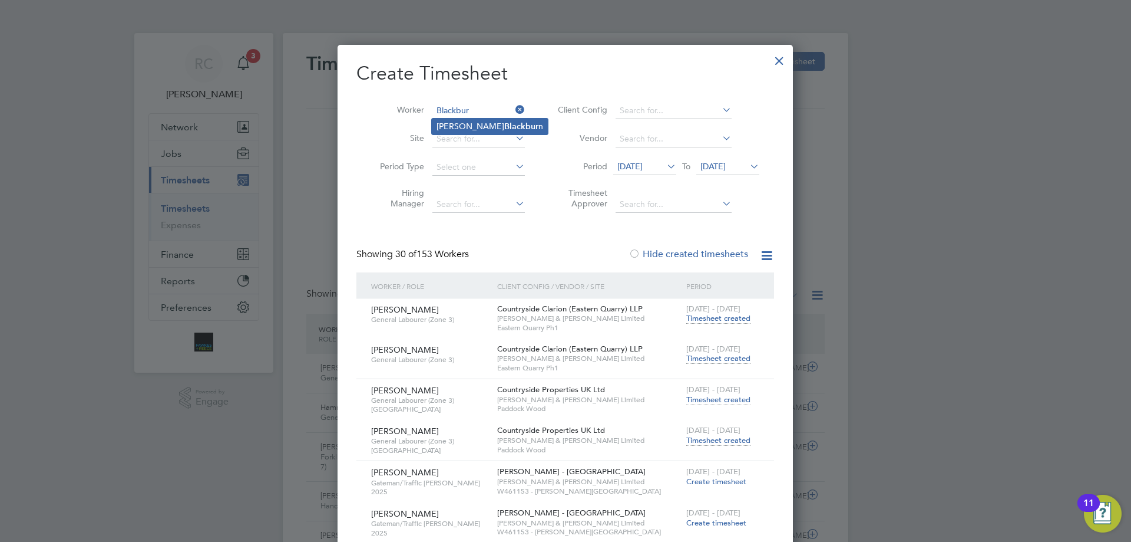
click at [504, 125] on b "Blackbur" at bounding box center [521, 126] width 34 height 10
type input "[PERSON_NAME]"
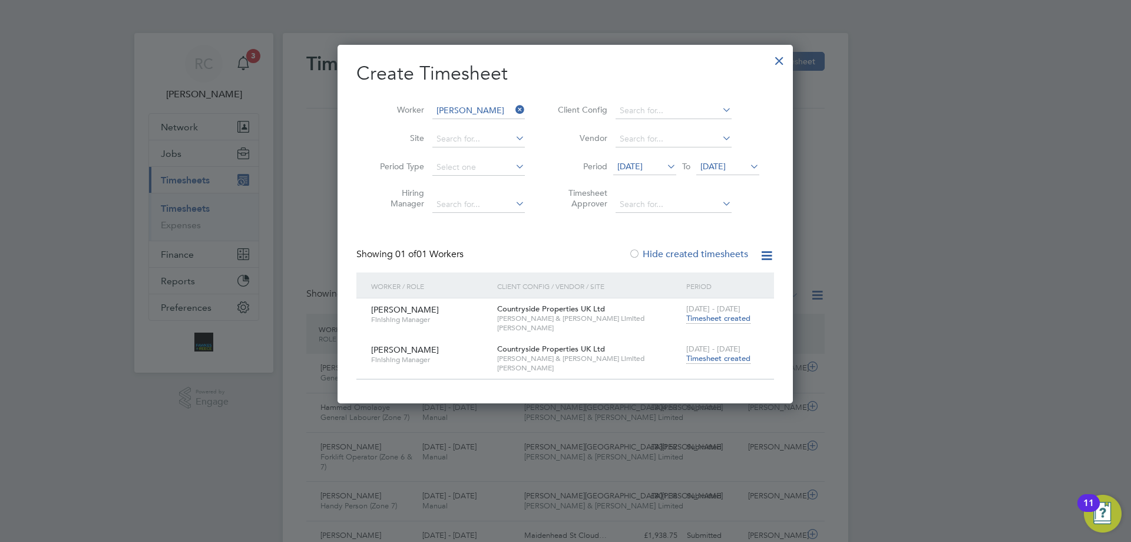
click at [727, 356] on span "Timesheet created" at bounding box center [718, 358] width 64 height 11
